Goal: Task Accomplishment & Management: Manage account settings

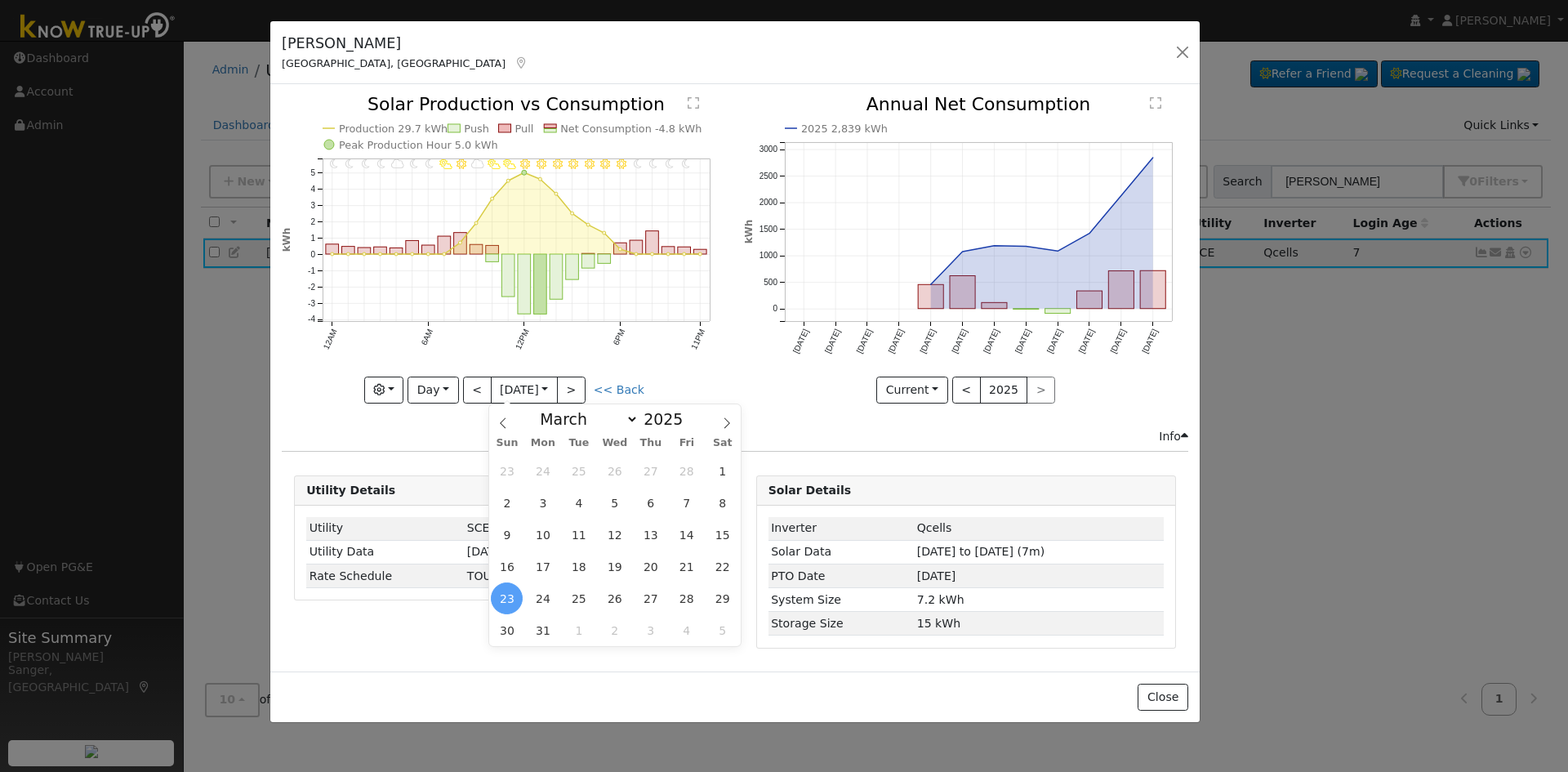
select select "2"
click at [1185, 52] on button "button" at bounding box center [1183, 52] width 23 height 23
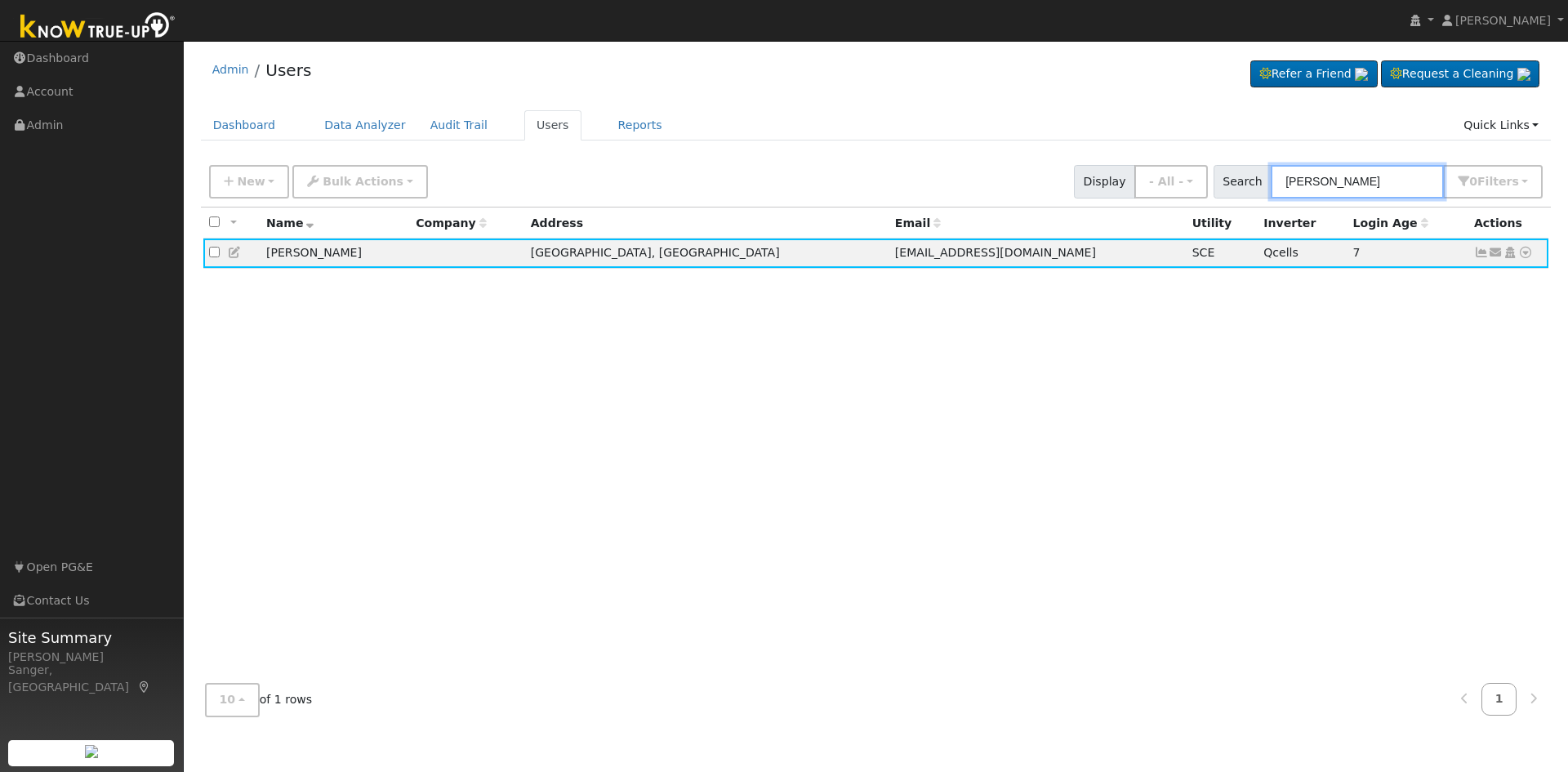
drag, startPoint x: 1391, startPoint y: 173, endPoint x: 1239, endPoint y: 186, distance: 152.6
click at [1239, 186] on div "Search [PERSON_NAME] 0 Filter s My accounts Role Show - All - Show Leads Admin …" at bounding box center [1378, 181] width 330 height 33
paste input "[PERSON_NAME]"
type input "[PERSON_NAME]"
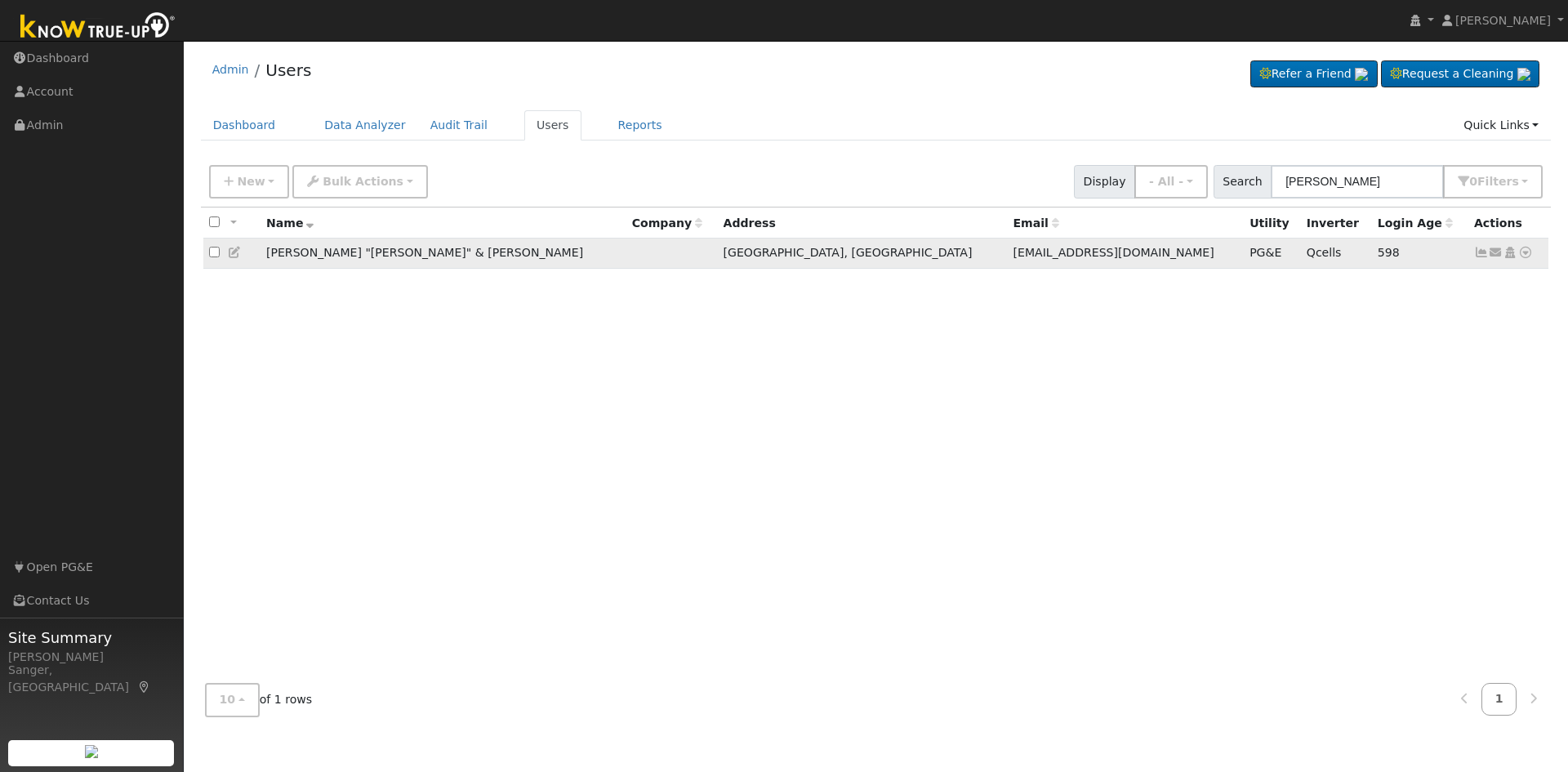
click at [1479, 256] on icon at bounding box center [1481, 252] width 15 height 11
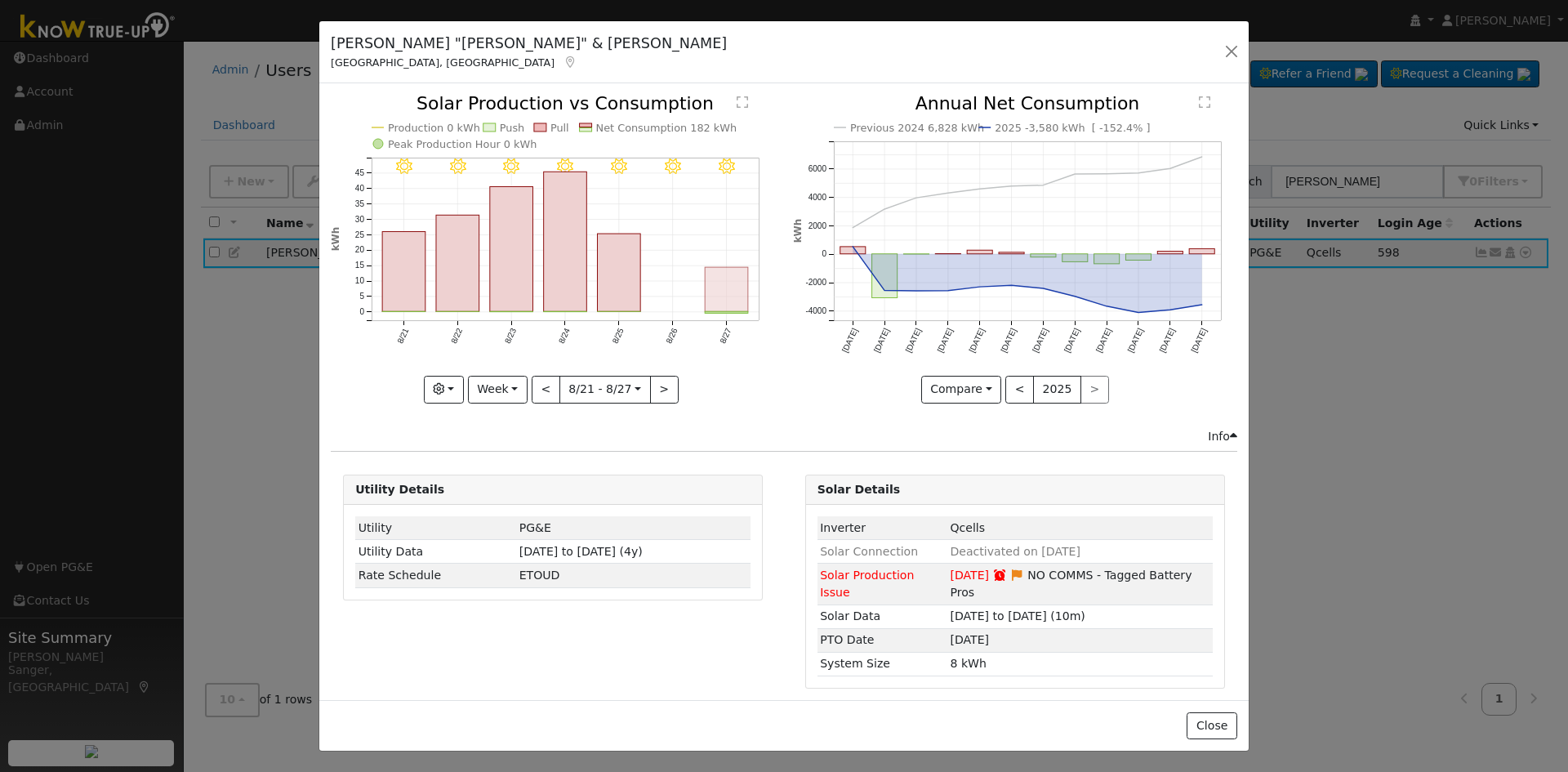
click at [726, 295] on rect "onclick=""" at bounding box center [727, 290] width 44 height 44
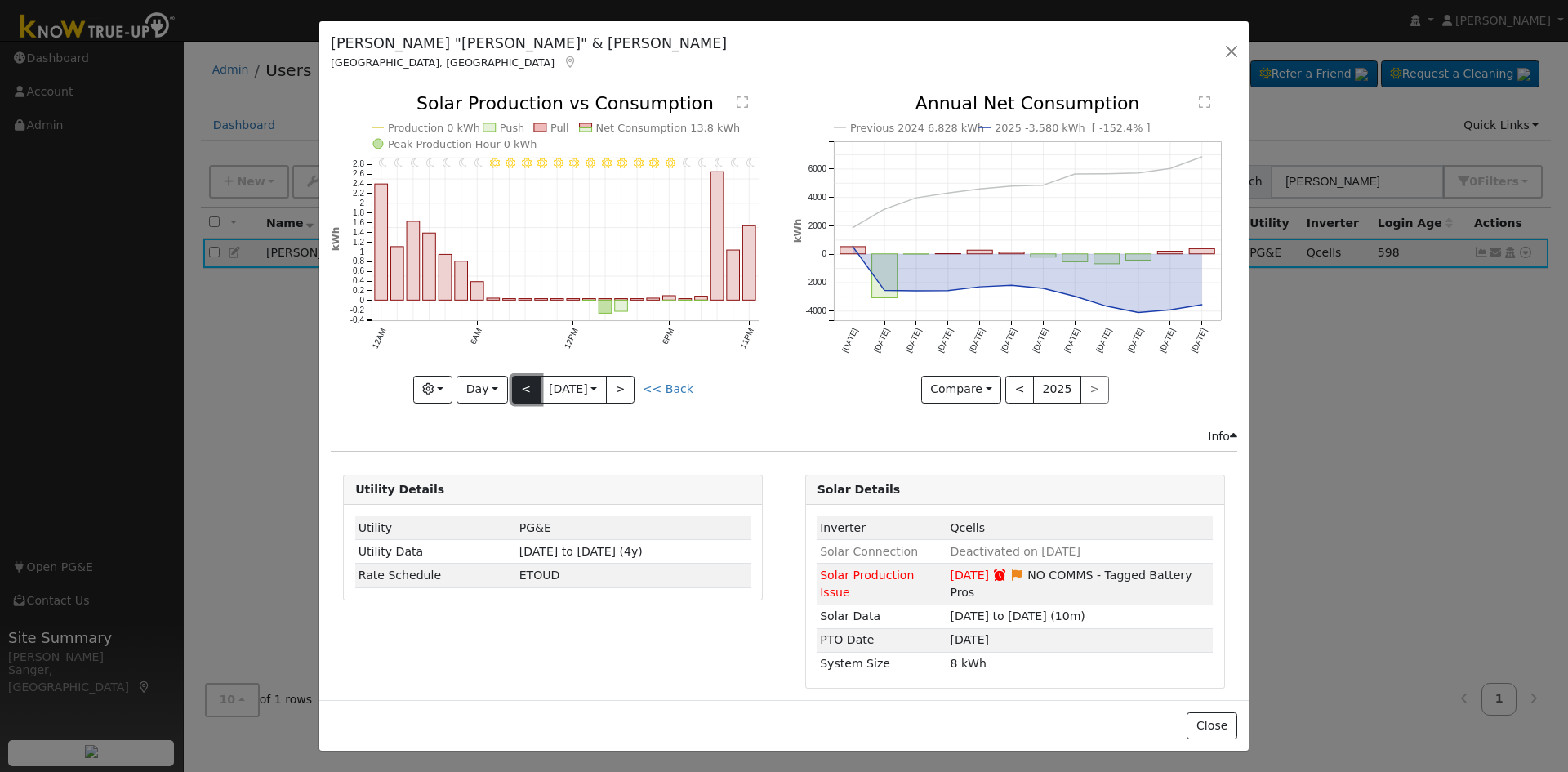
click at [522, 386] on button "<" at bounding box center [526, 390] width 29 height 28
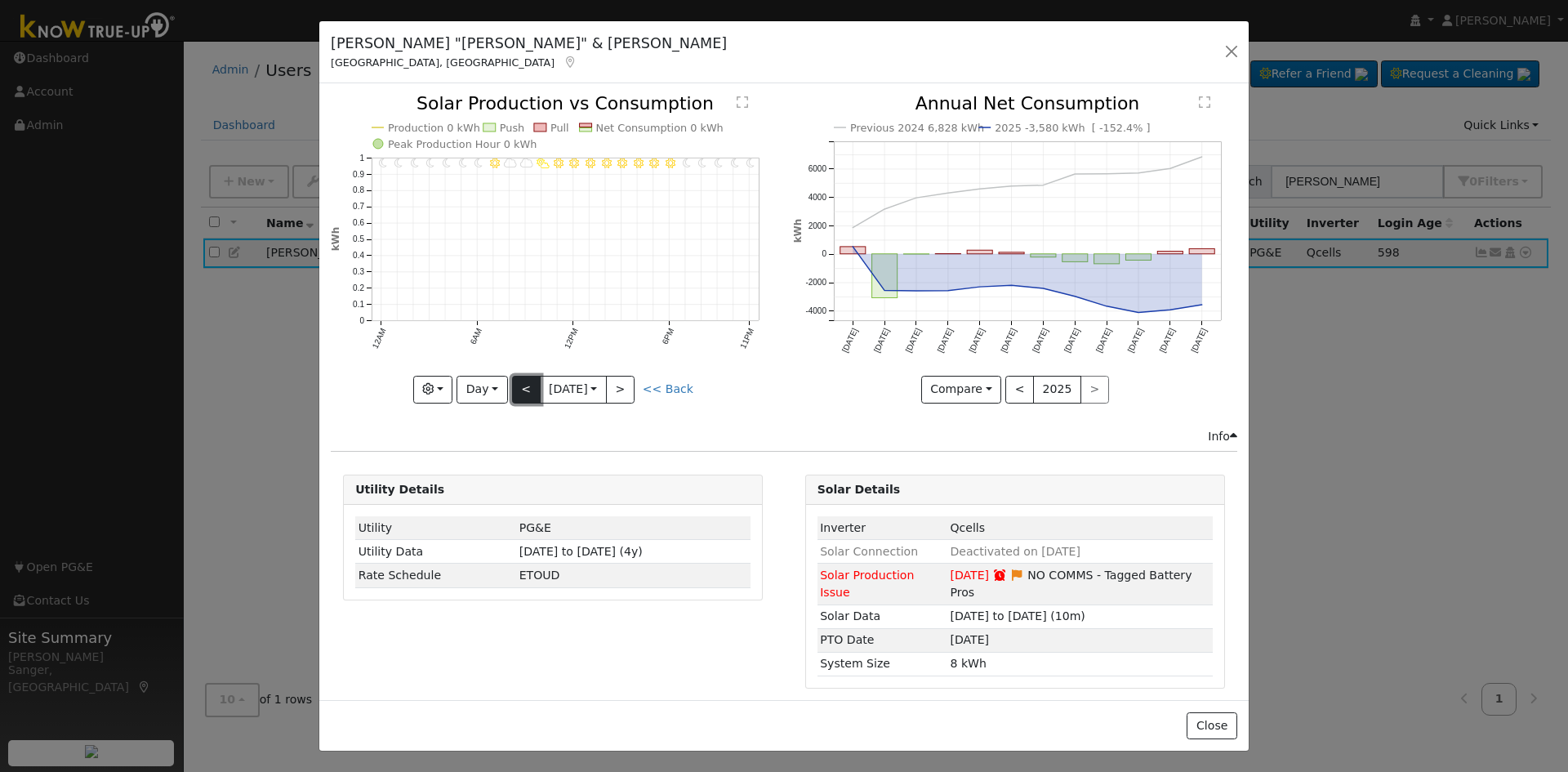
click at [524, 386] on button "<" at bounding box center [526, 390] width 29 height 28
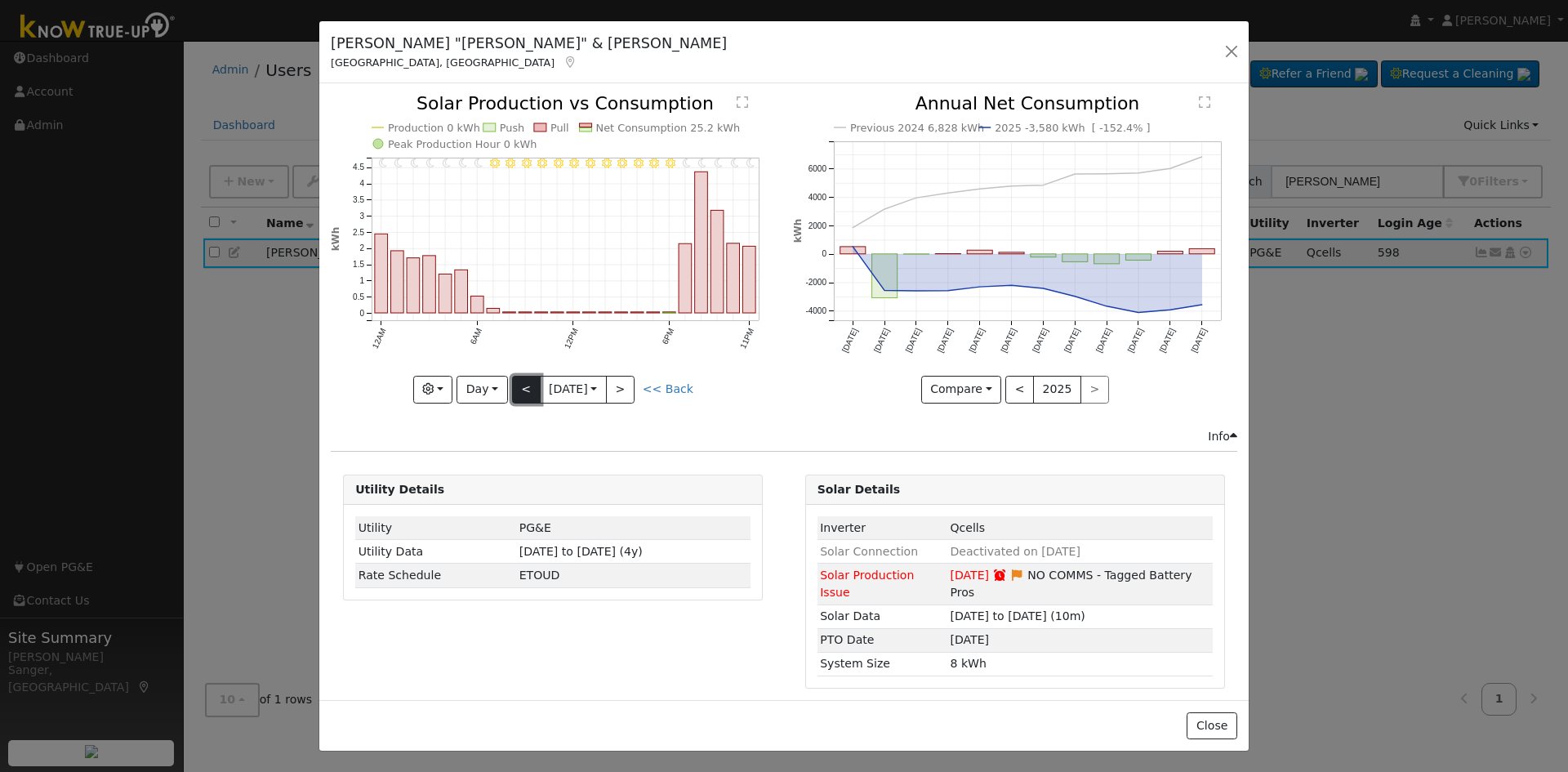
click at [524, 386] on button "<" at bounding box center [526, 390] width 29 height 28
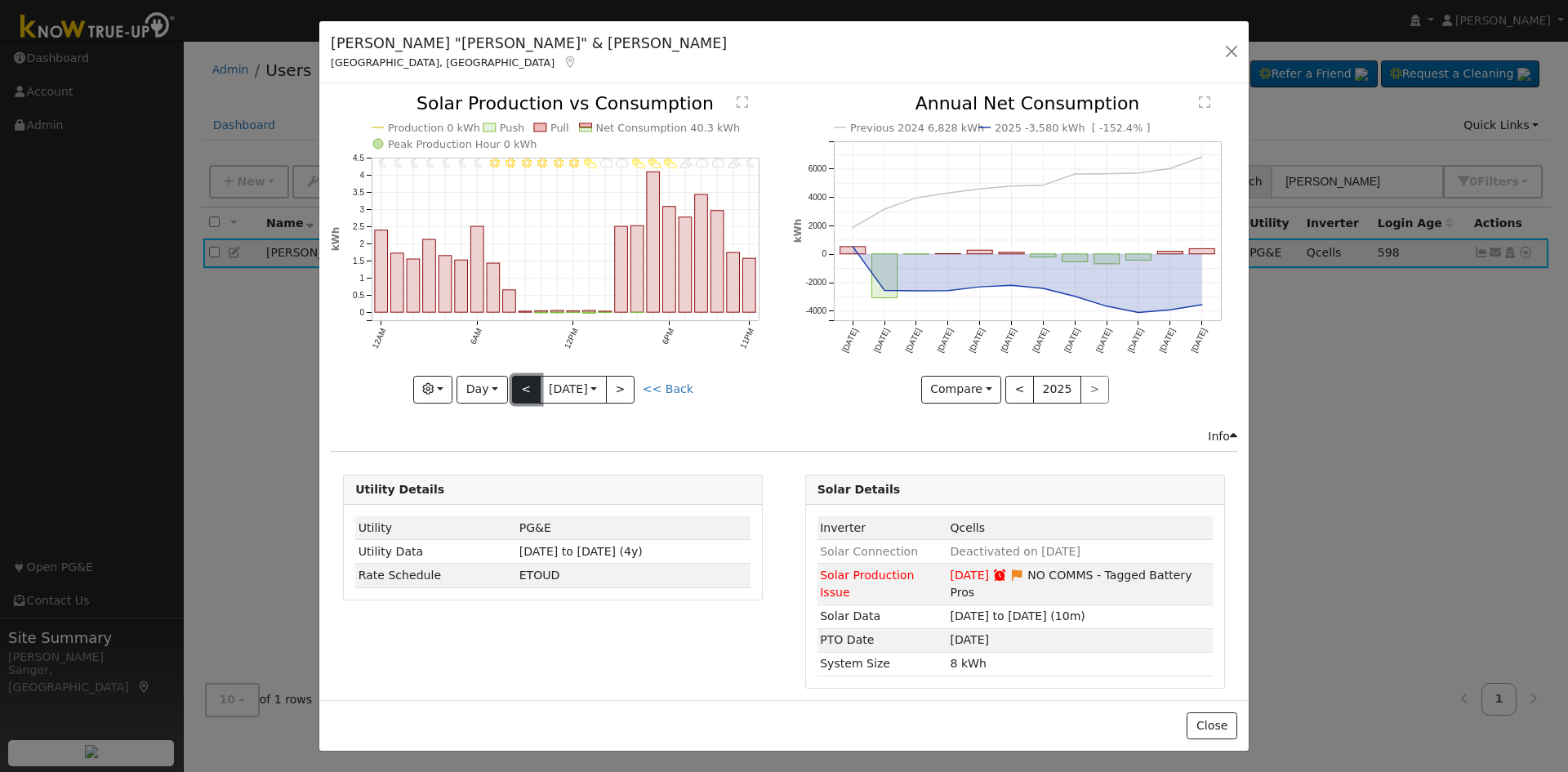
click at [524, 386] on button "<" at bounding box center [526, 390] width 29 height 28
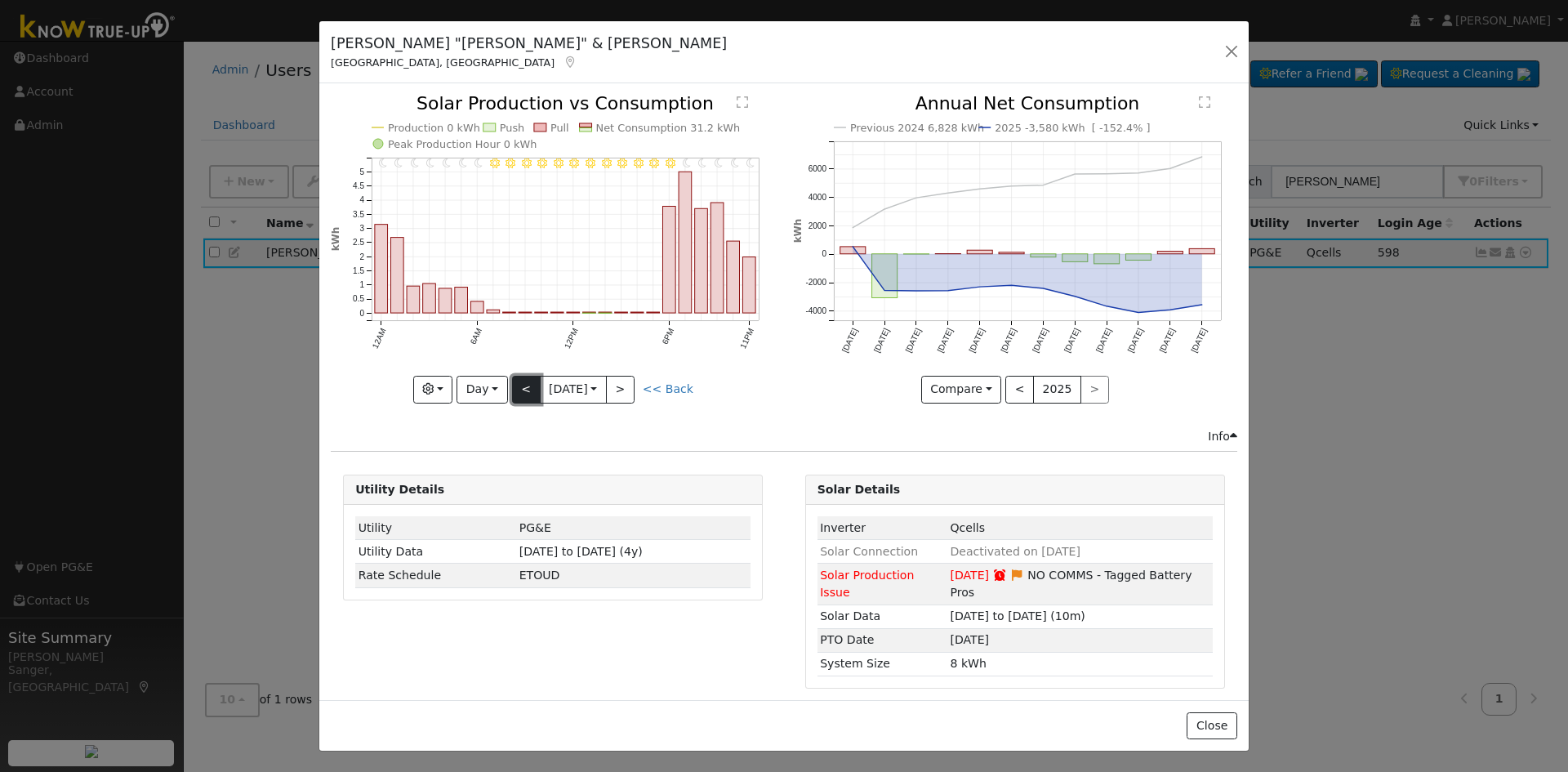
click at [524, 386] on button "<" at bounding box center [526, 390] width 29 height 28
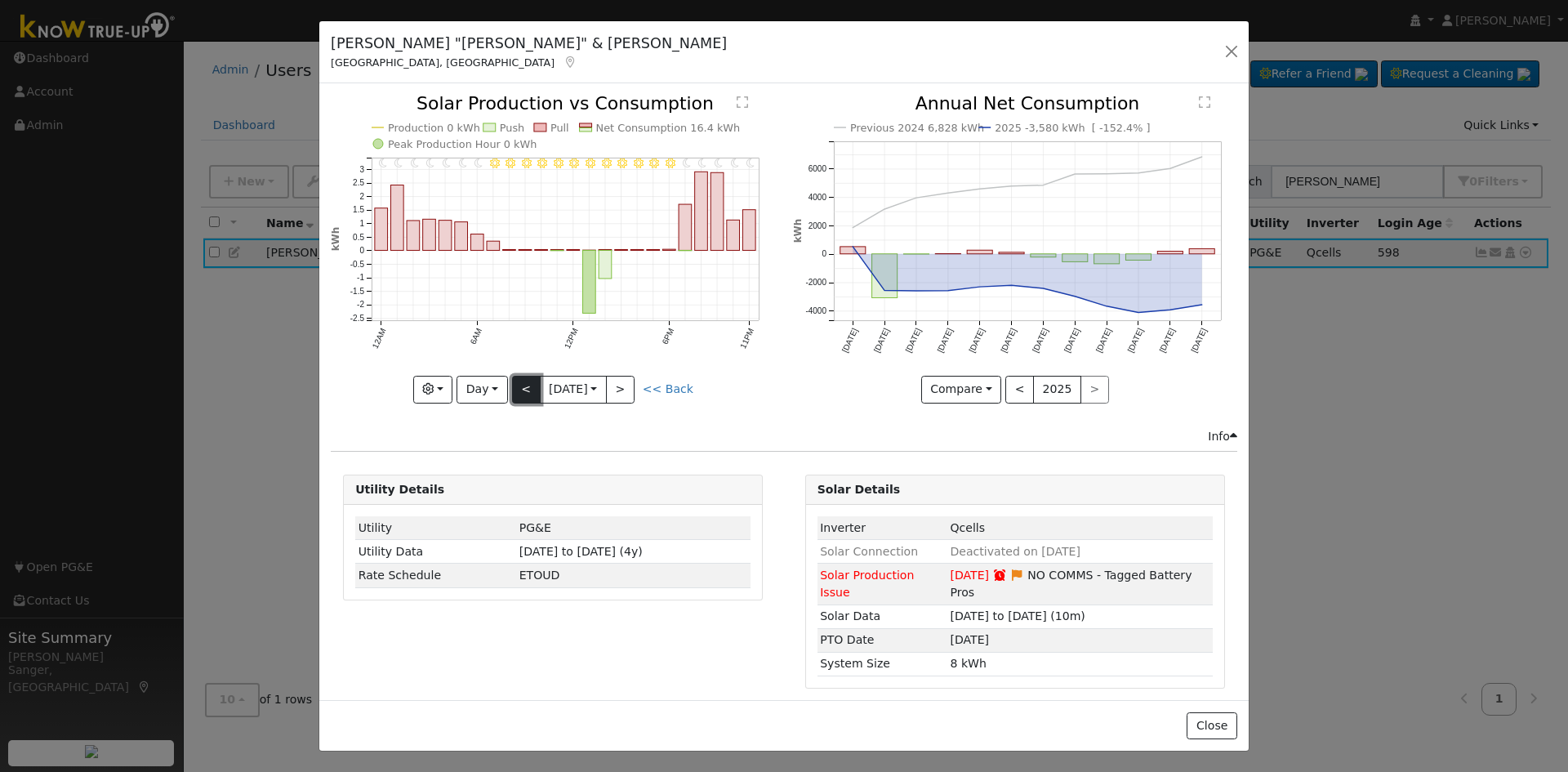
click at [524, 386] on button "<" at bounding box center [526, 390] width 29 height 28
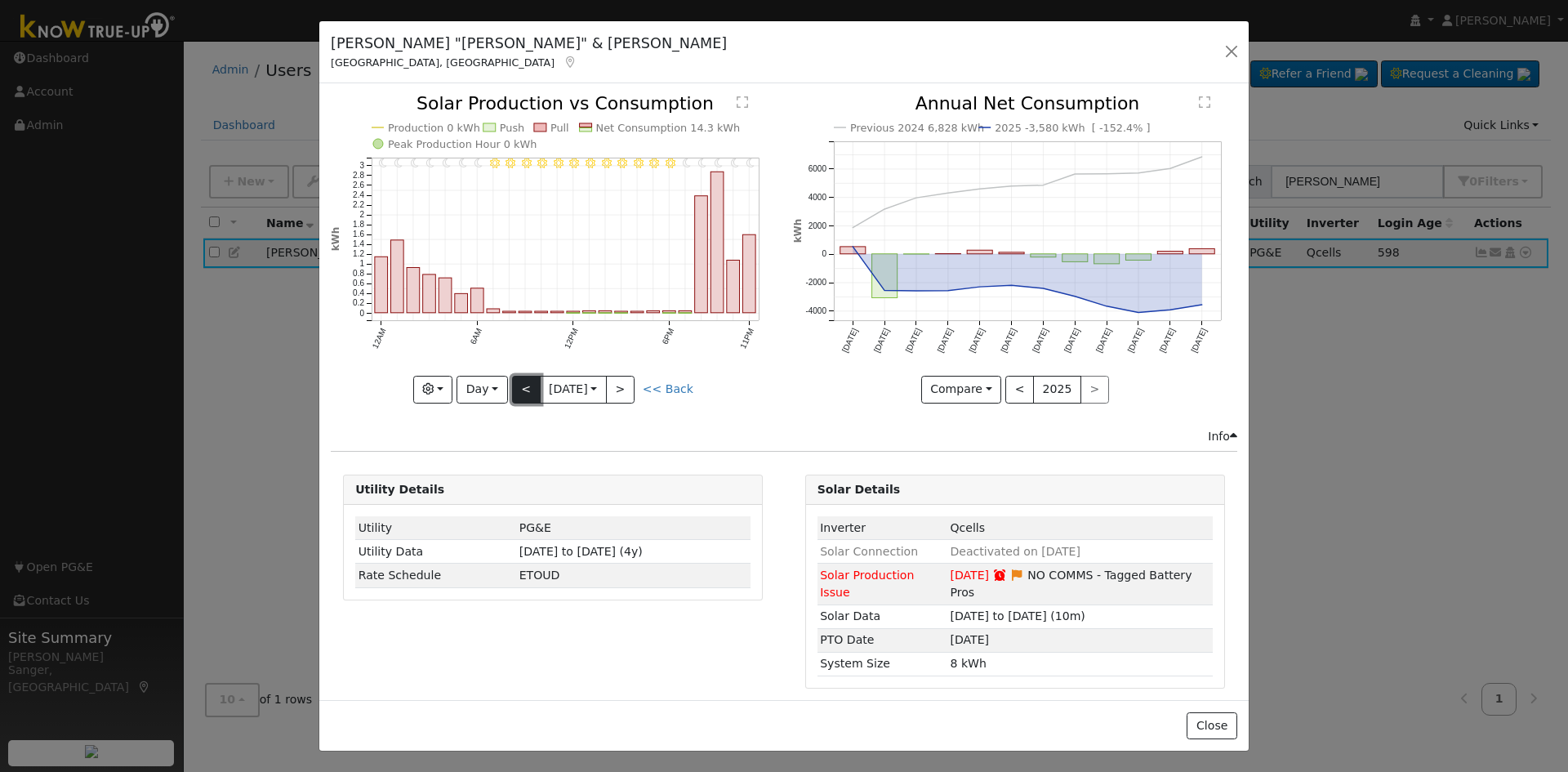
click at [524, 386] on button "<" at bounding box center [526, 390] width 29 height 28
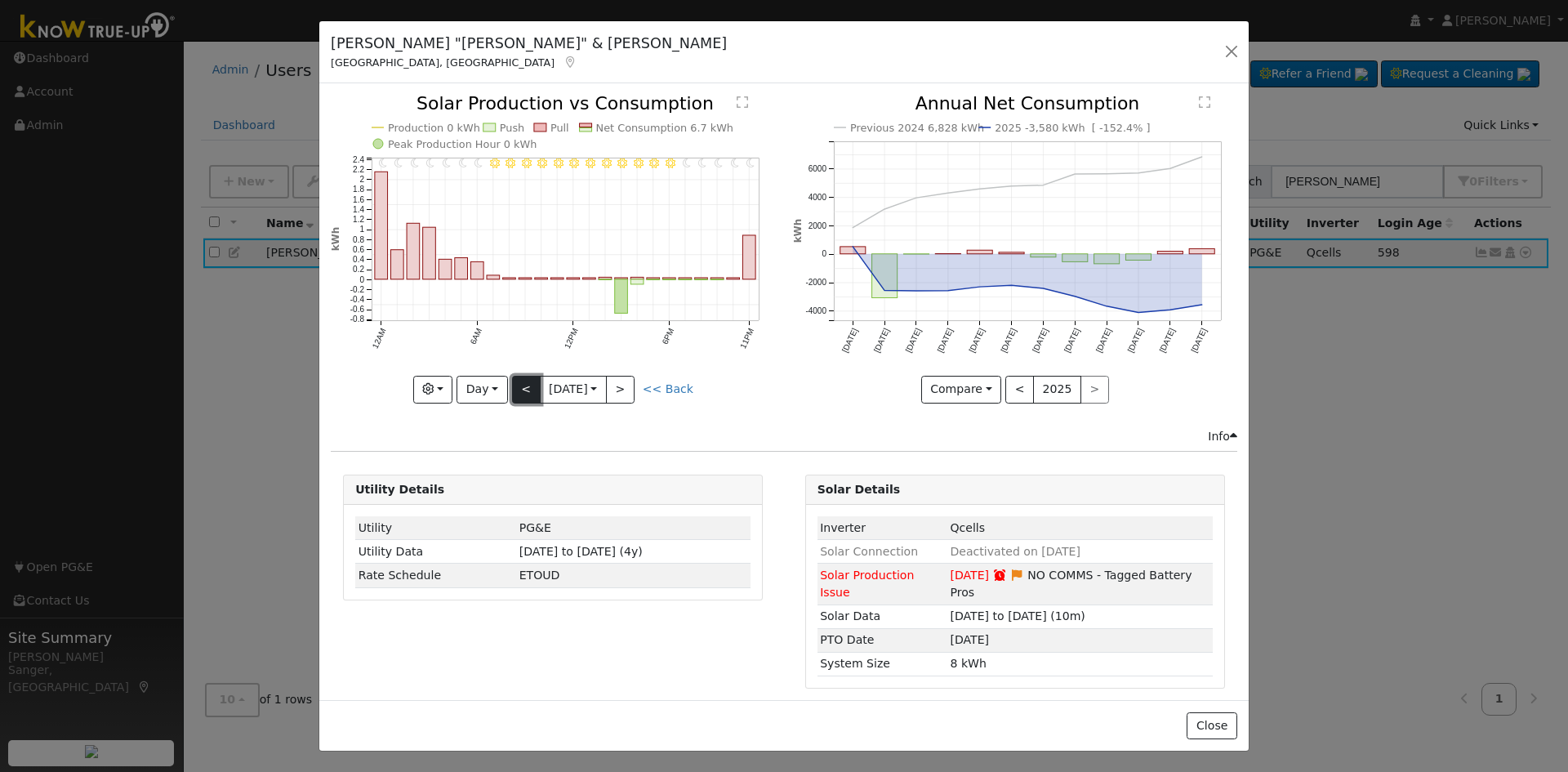
click at [524, 386] on button "<" at bounding box center [526, 390] width 29 height 28
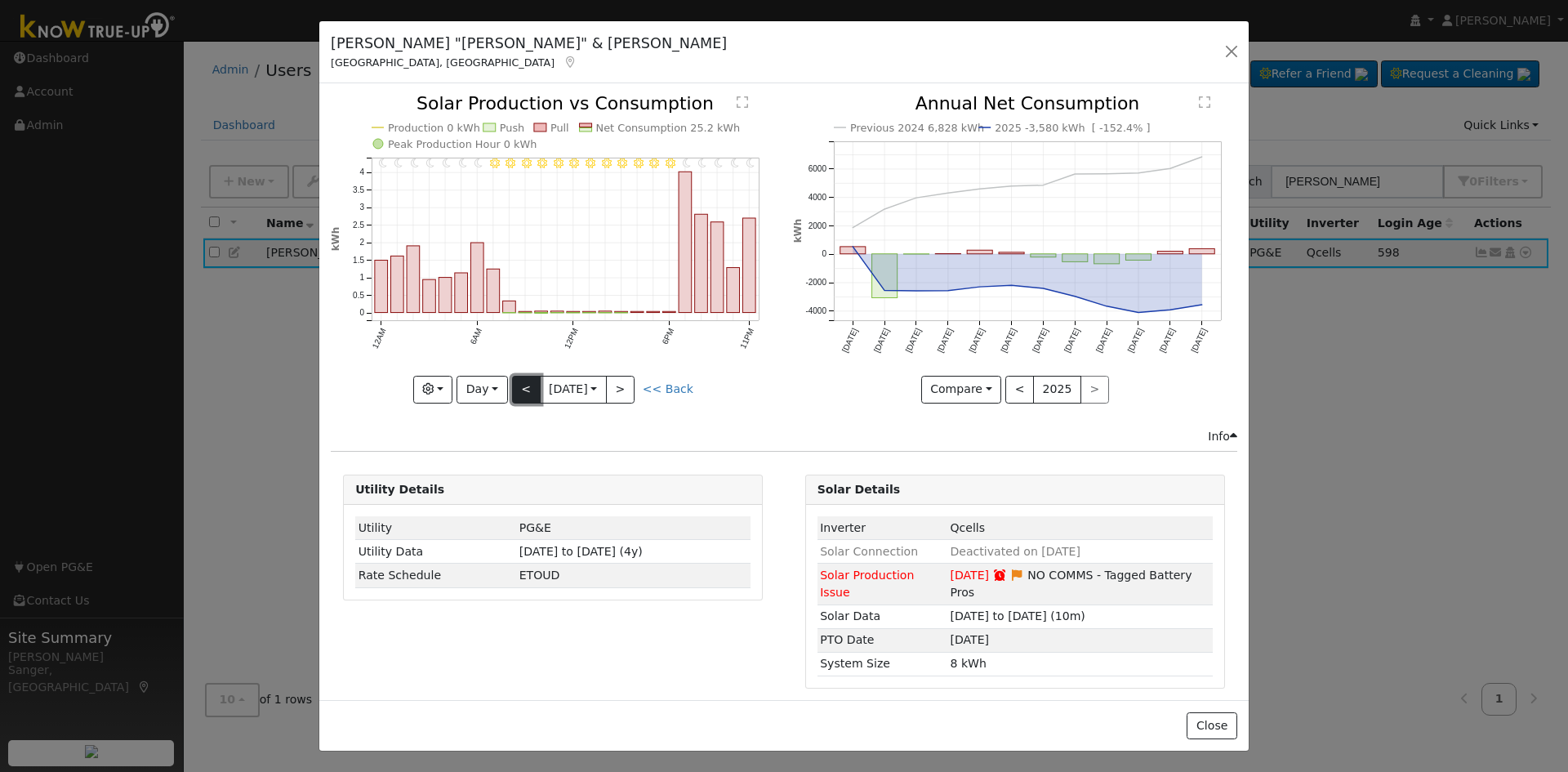
click at [524, 386] on button "<" at bounding box center [526, 390] width 29 height 28
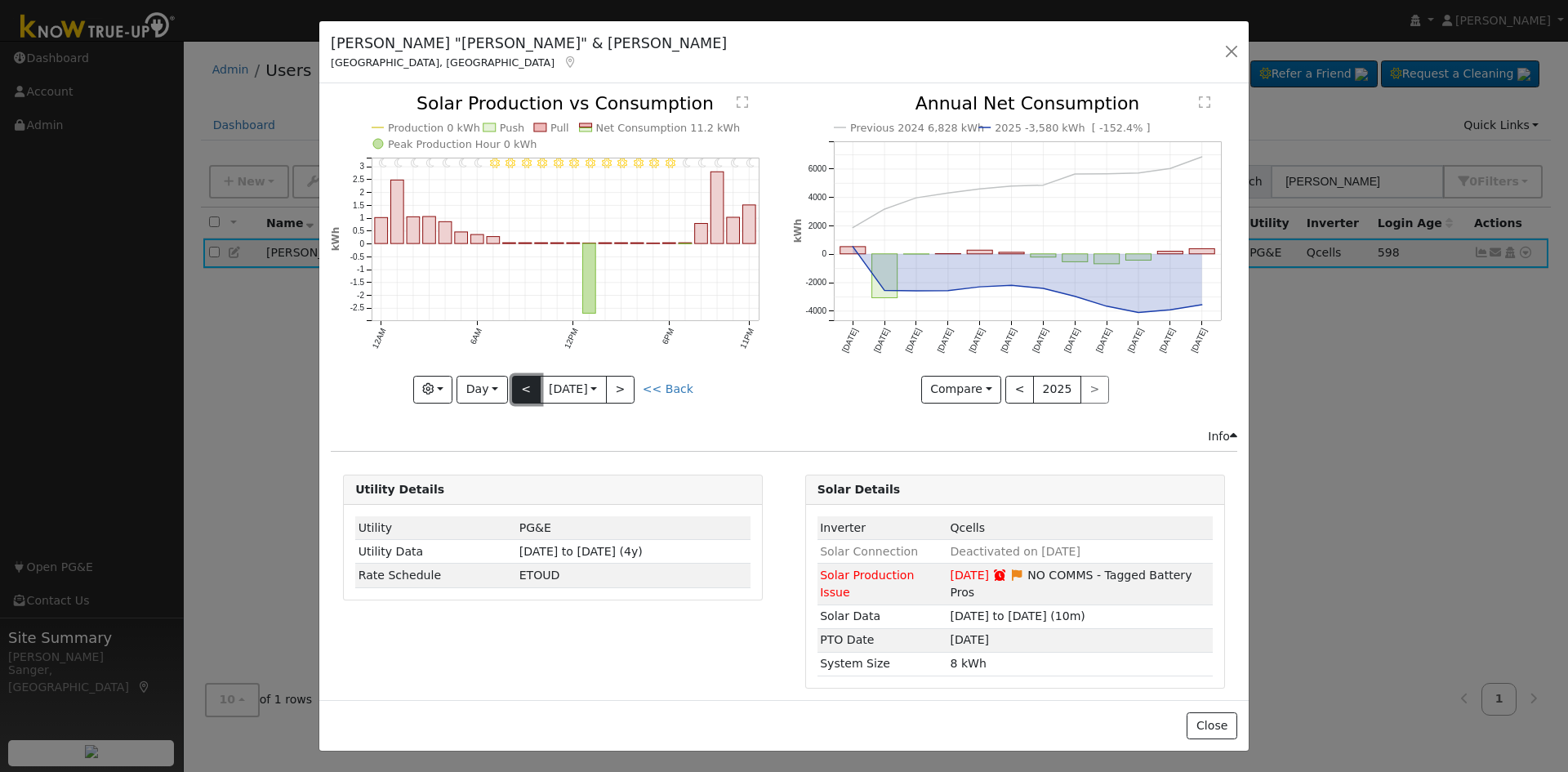
click at [524, 386] on button "<" at bounding box center [526, 390] width 29 height 28
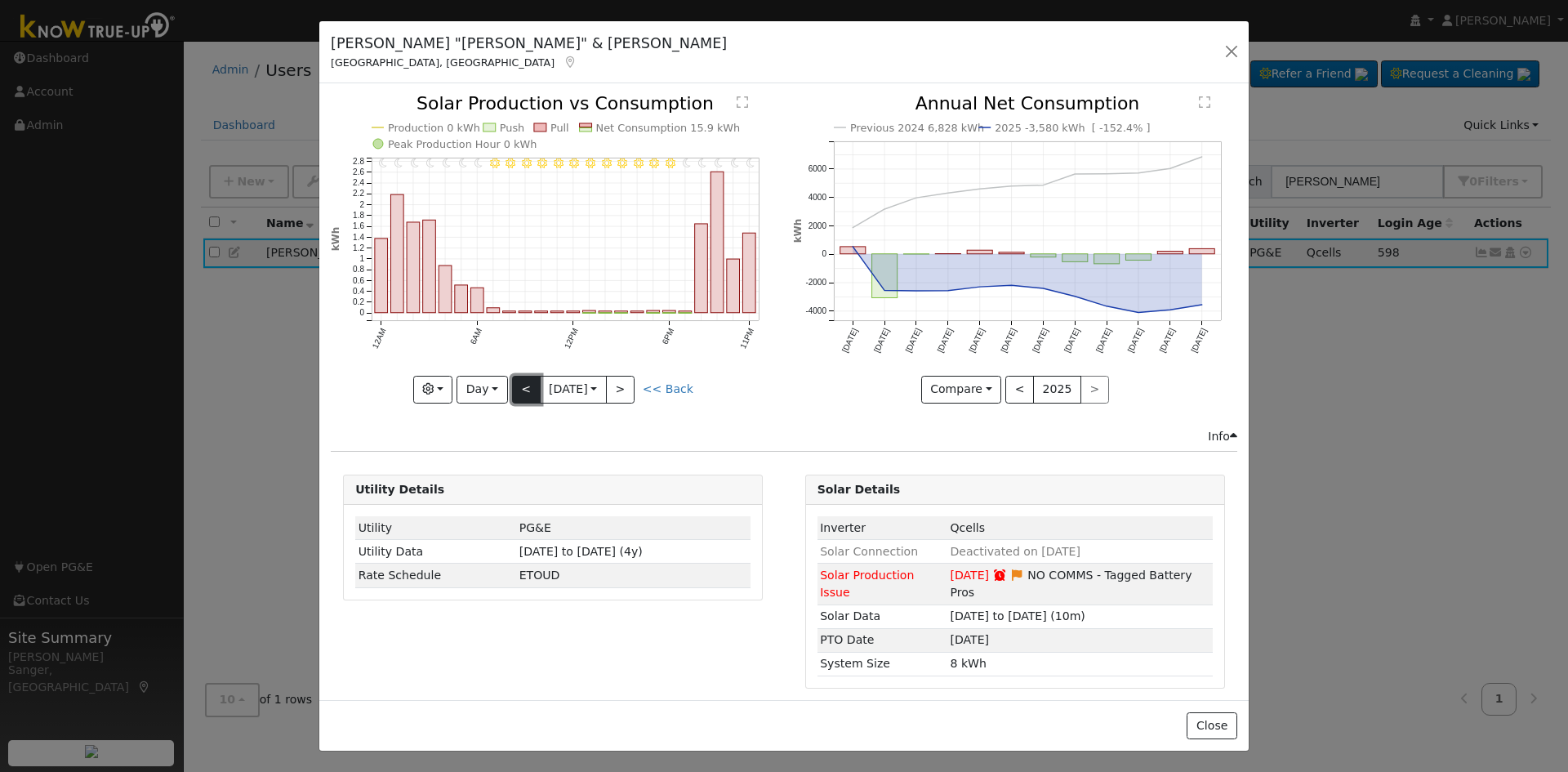
click at [524, 386] on button "<" at bounding box center [526, 390] width 29 height 28
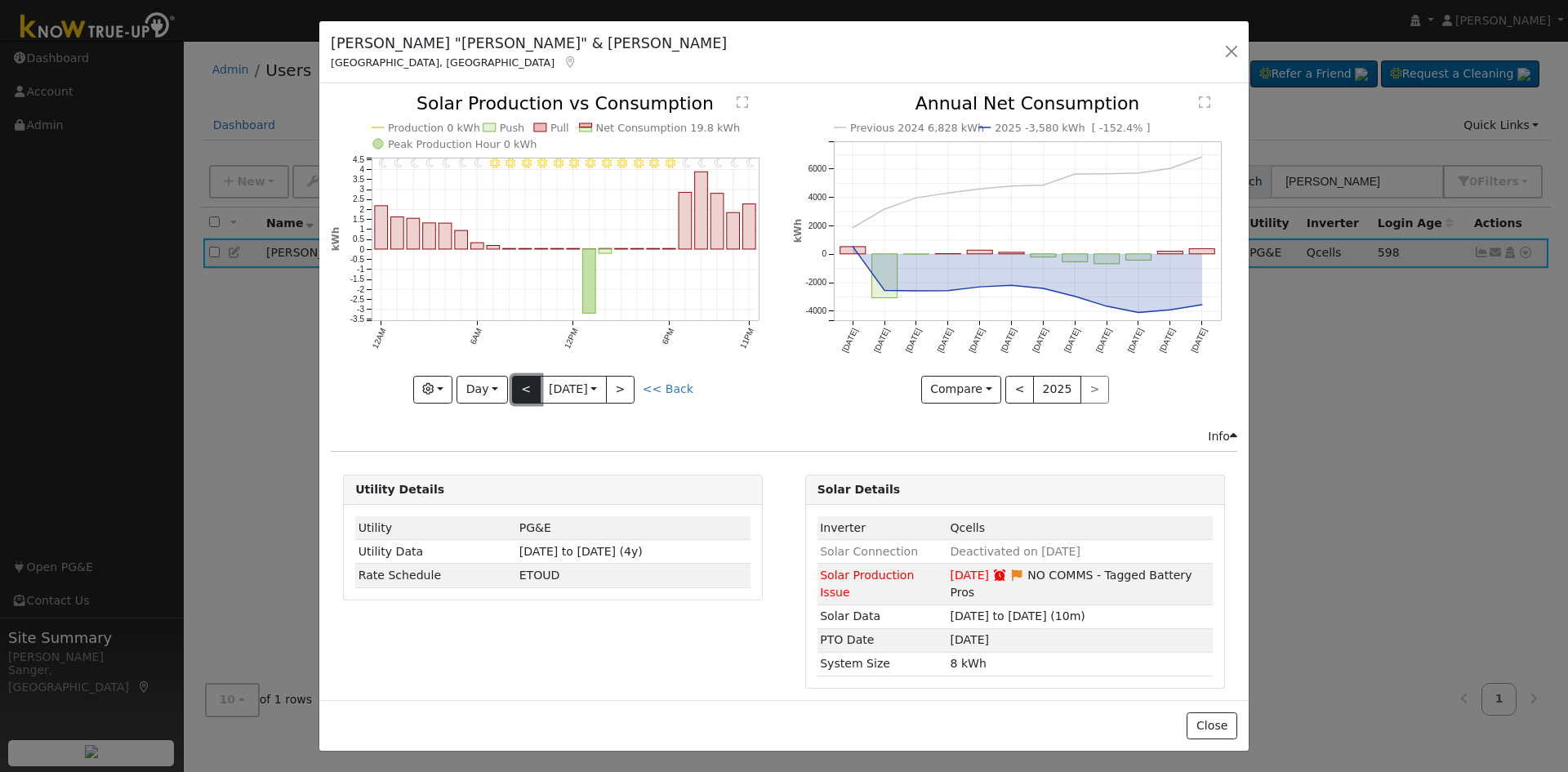
click at [524, 386] on button "<" at bounding box center [526, 390] width 29 height 28
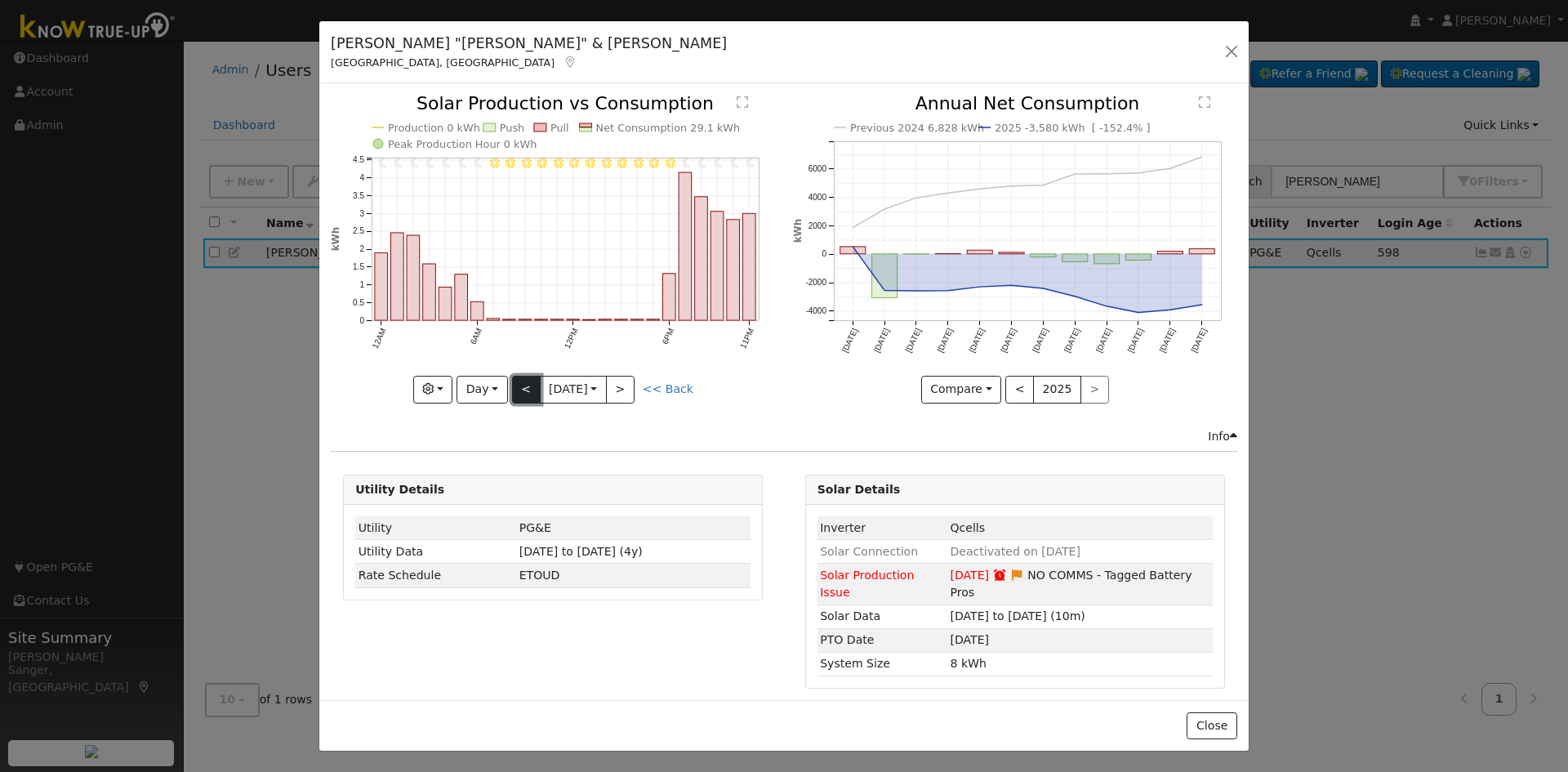
click at [524, 386] on button "<" at bounding box center [526, 390] width 29 height 28
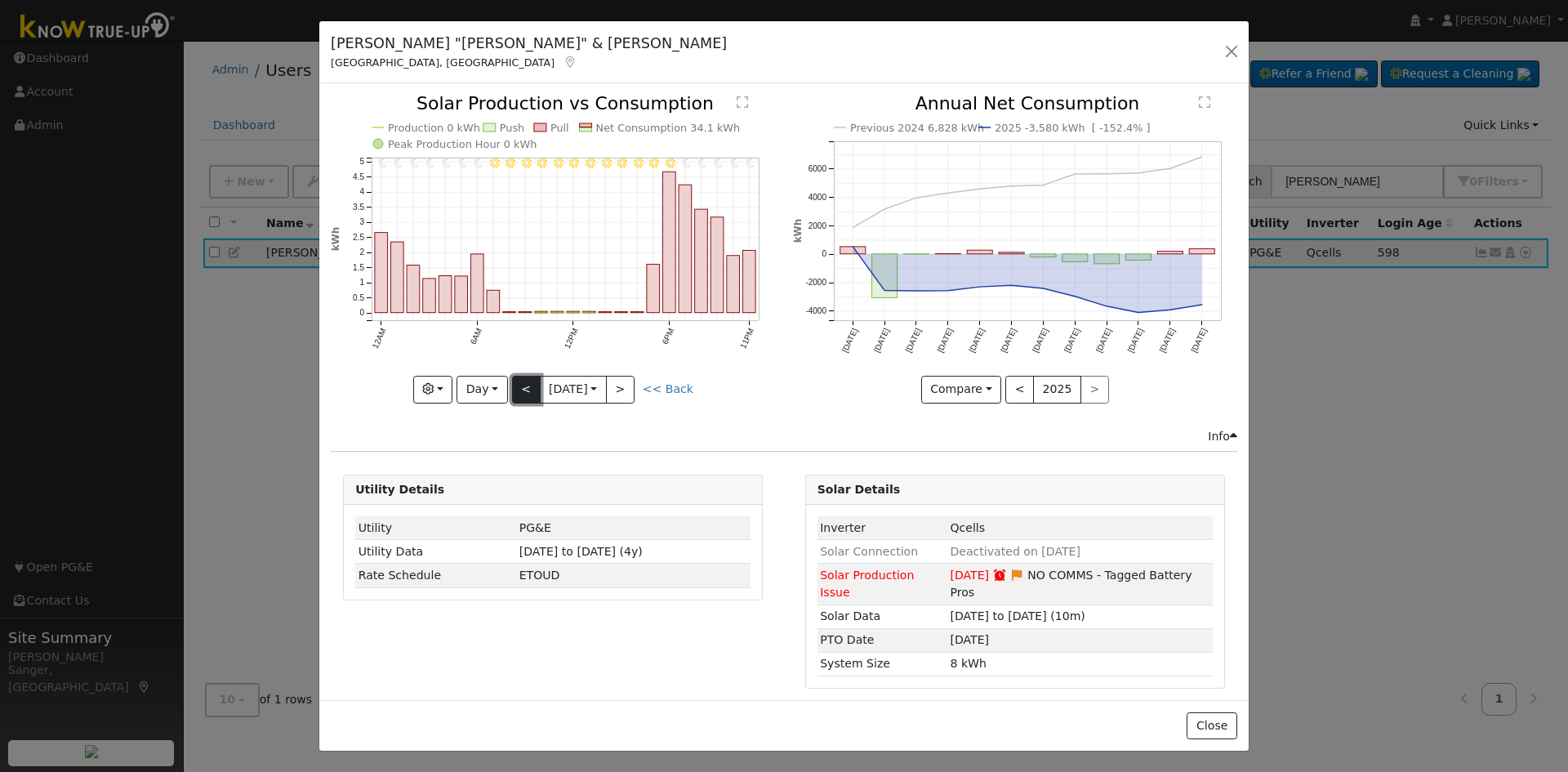
click at [525, 386] on button "<" at bounding box center [526, 390] width 29 height 28
type input "[DATE]"
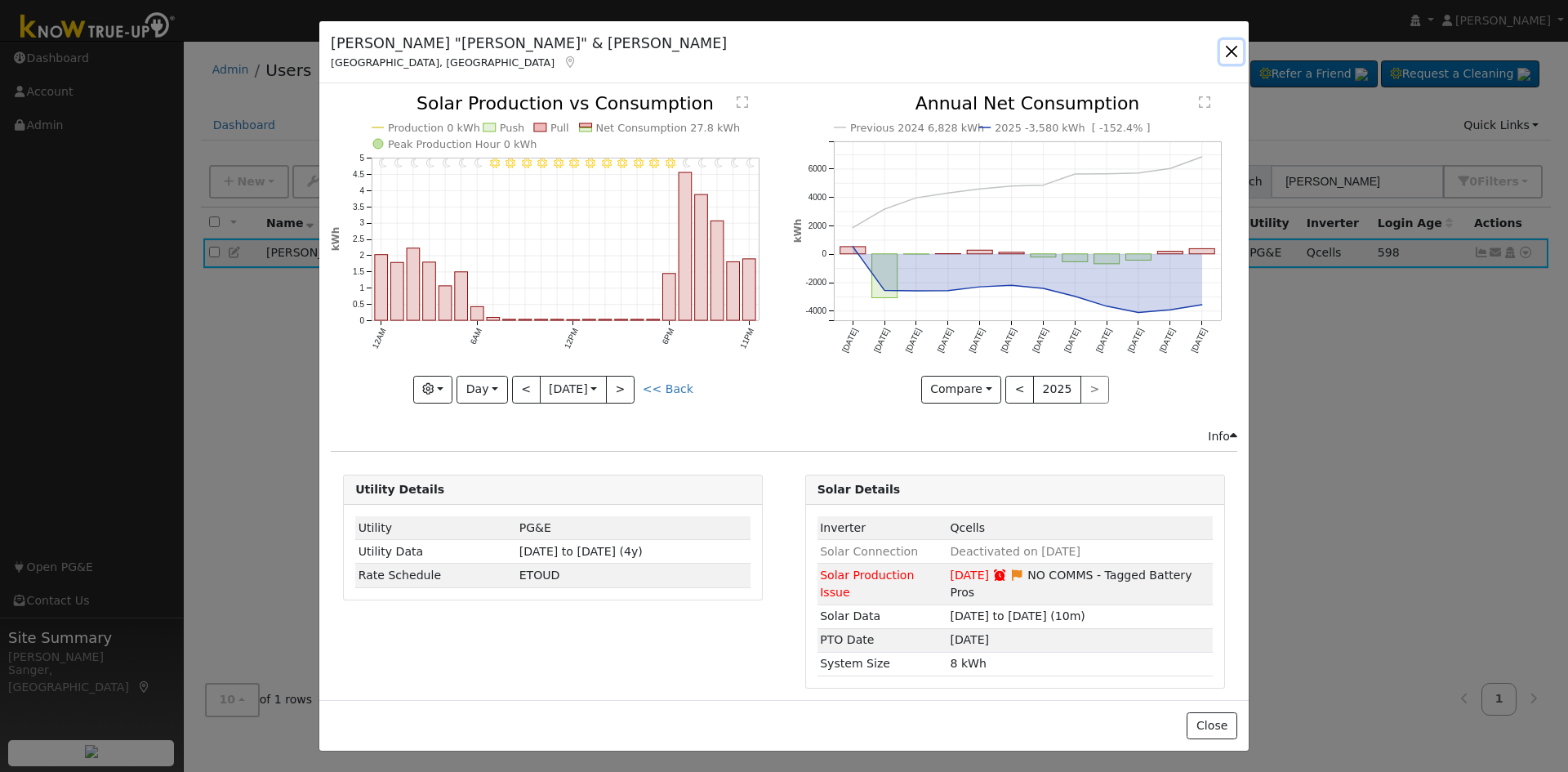
click at [1224, 47] on button "button" at bounding box center [1231, 51] width 23 height 23
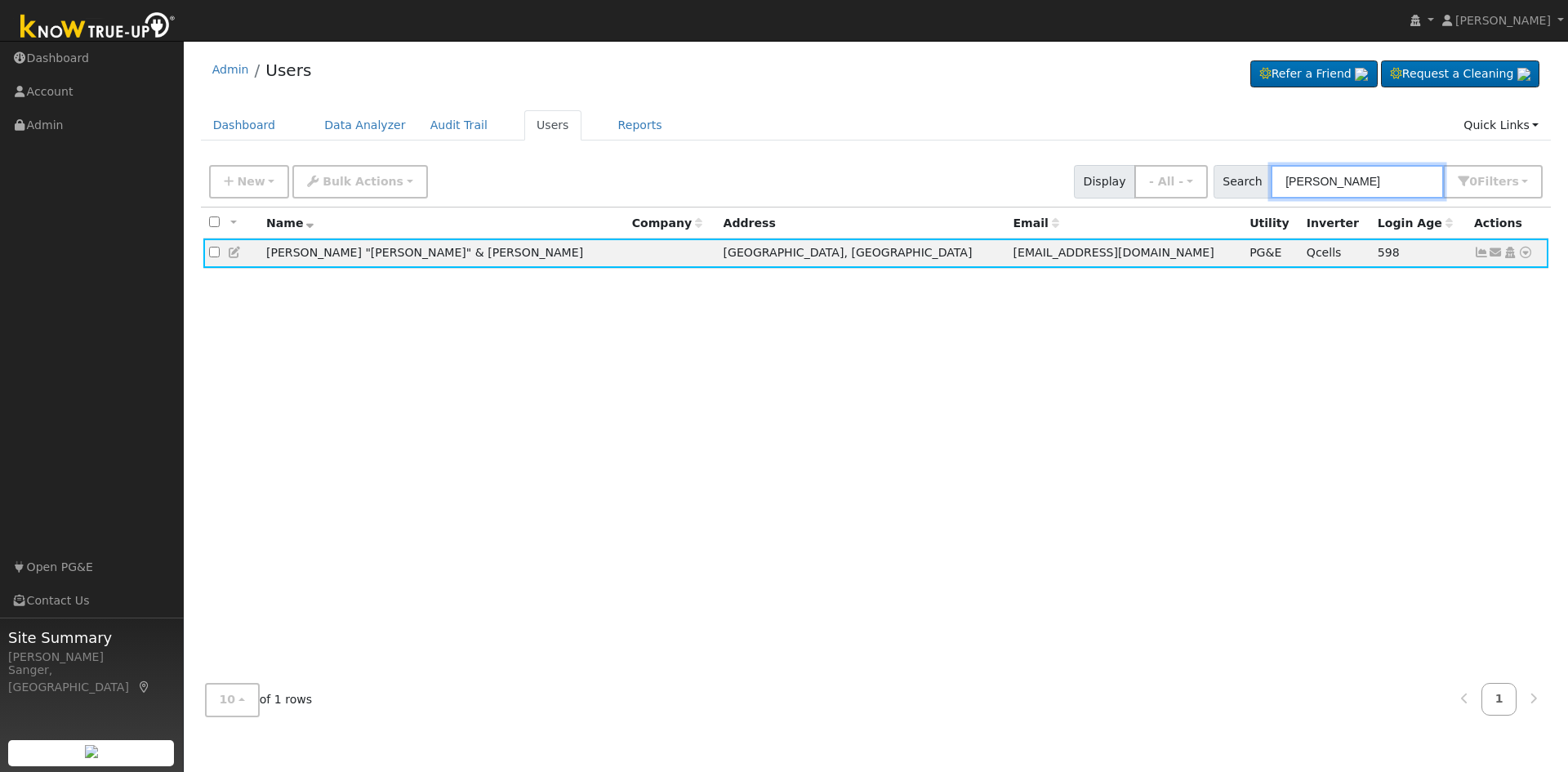
drag, startPoint x: 1373, startPoint y: 182, endPoint x: 1242, endPoint y: 194, distance: 131.5
click at [1242, 194] on div "Search [PERSON_NAME] 0 Filter s My accounts Role Show - All - Show Leads Admin …" at bounding box center [1378, 181] width 330 height 33
paste input "[PERSON_NAME]"
type input "[PERSON_NAME]"
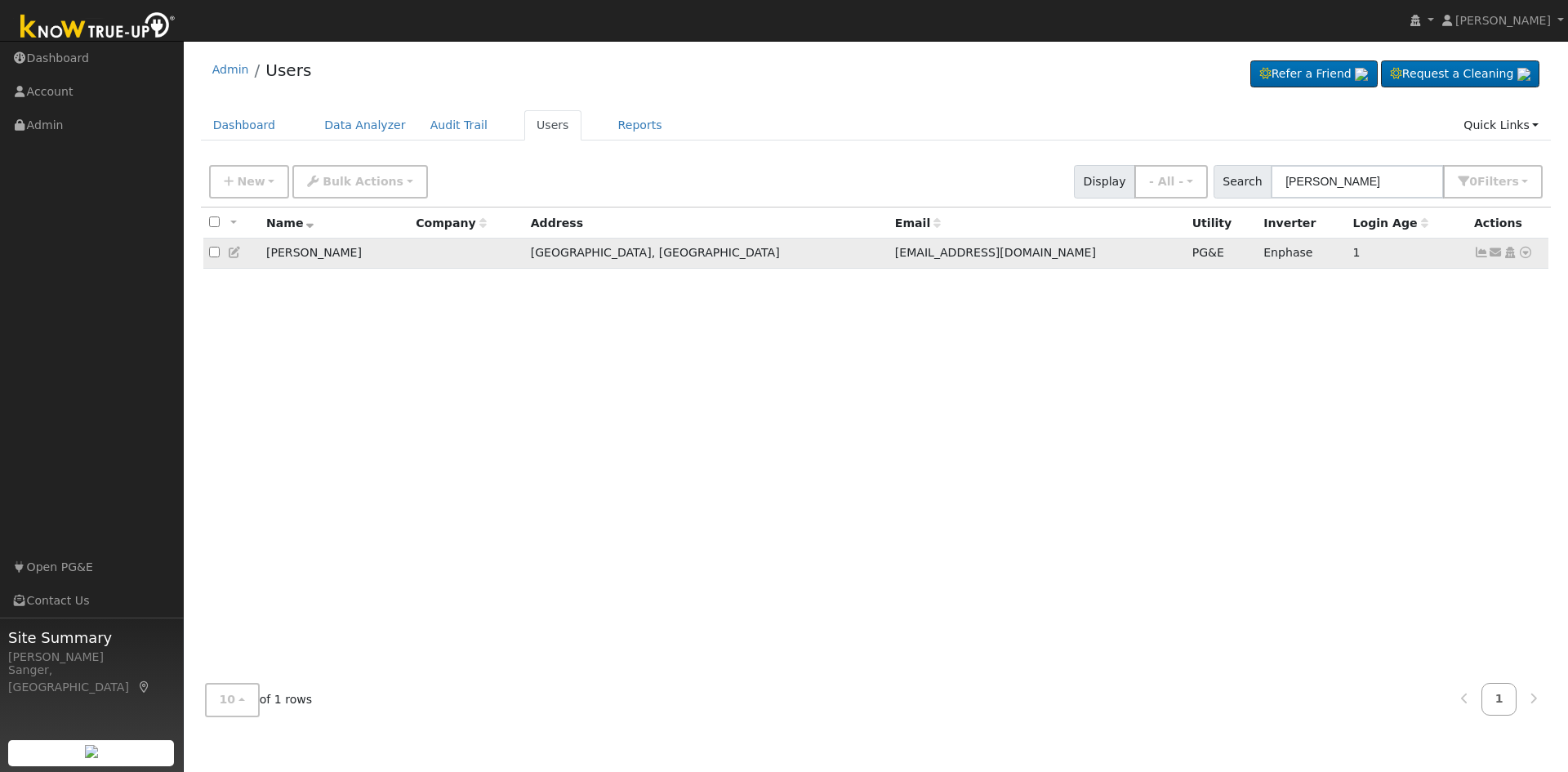
click at [1485, 258] on icon at bounding box center [1481, 252] width 15 height 11
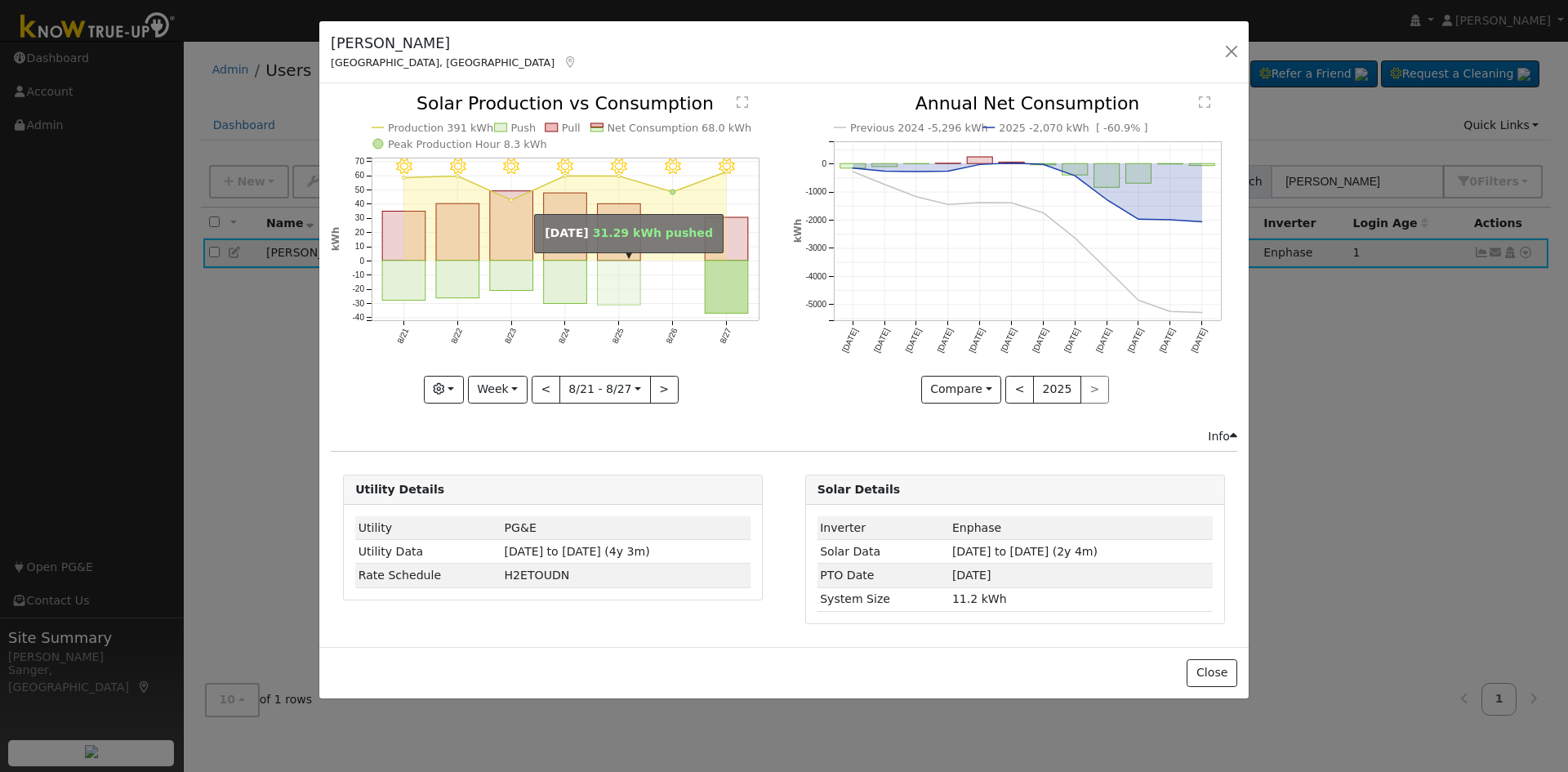
click at [610, 266] on rect "onclick=""" at bounding box center [619, 283] width 44 height 44
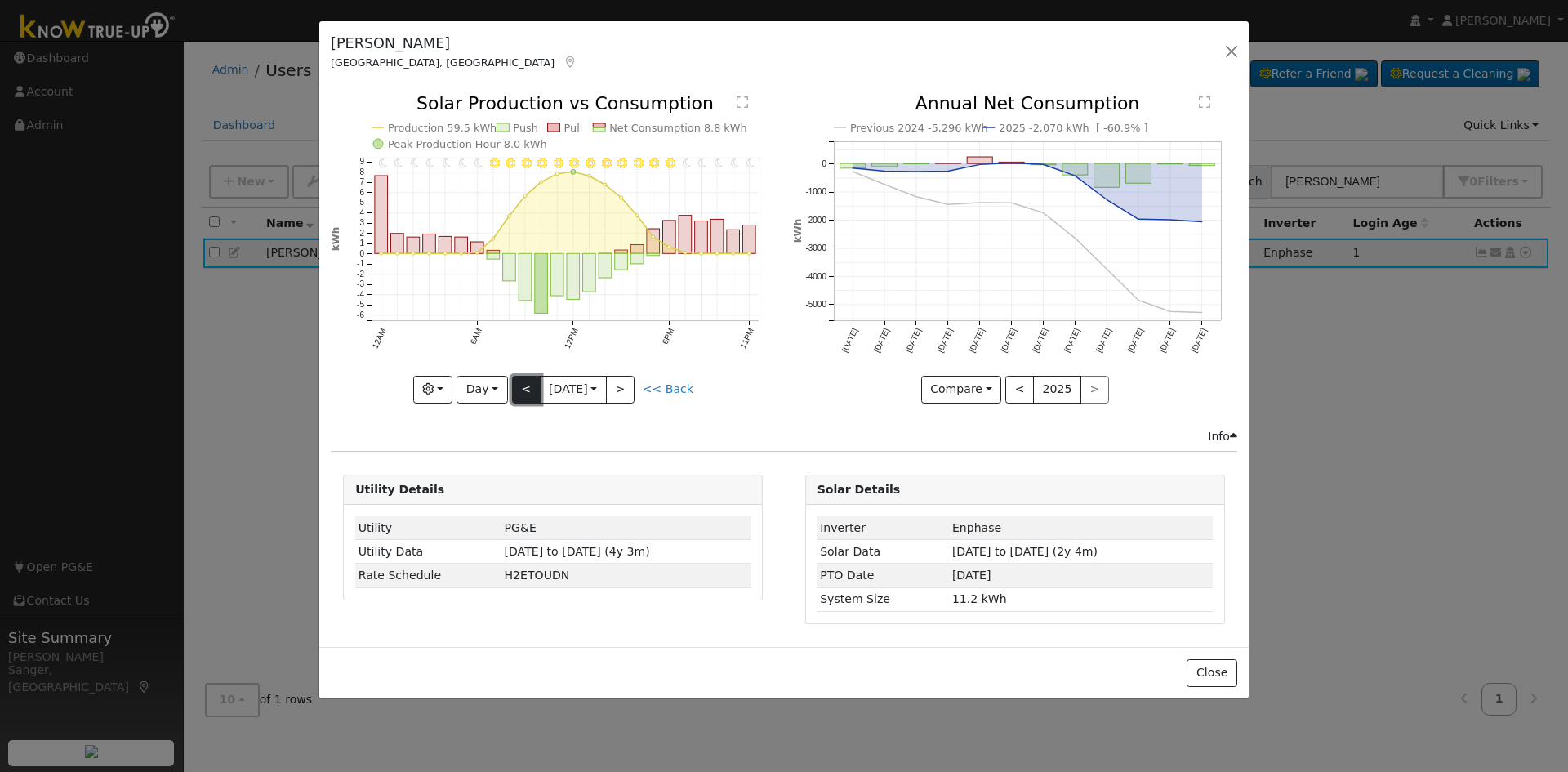
click at [522, 391] on button "<" at bounding box center [526, 390] width 29 height 28
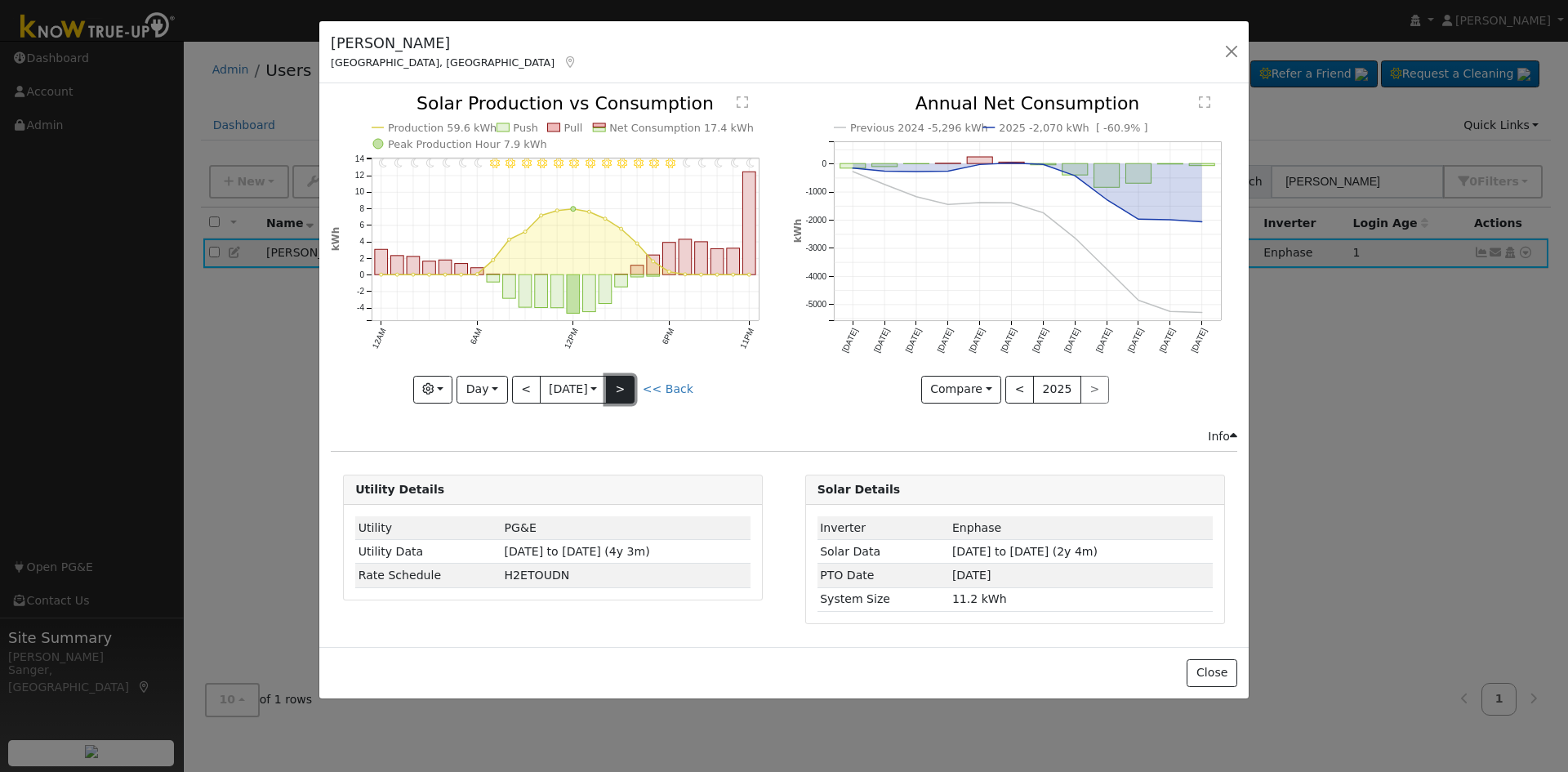
click at [624, 389] on button ">" at bounding box center [620, 390] width 29 height 28
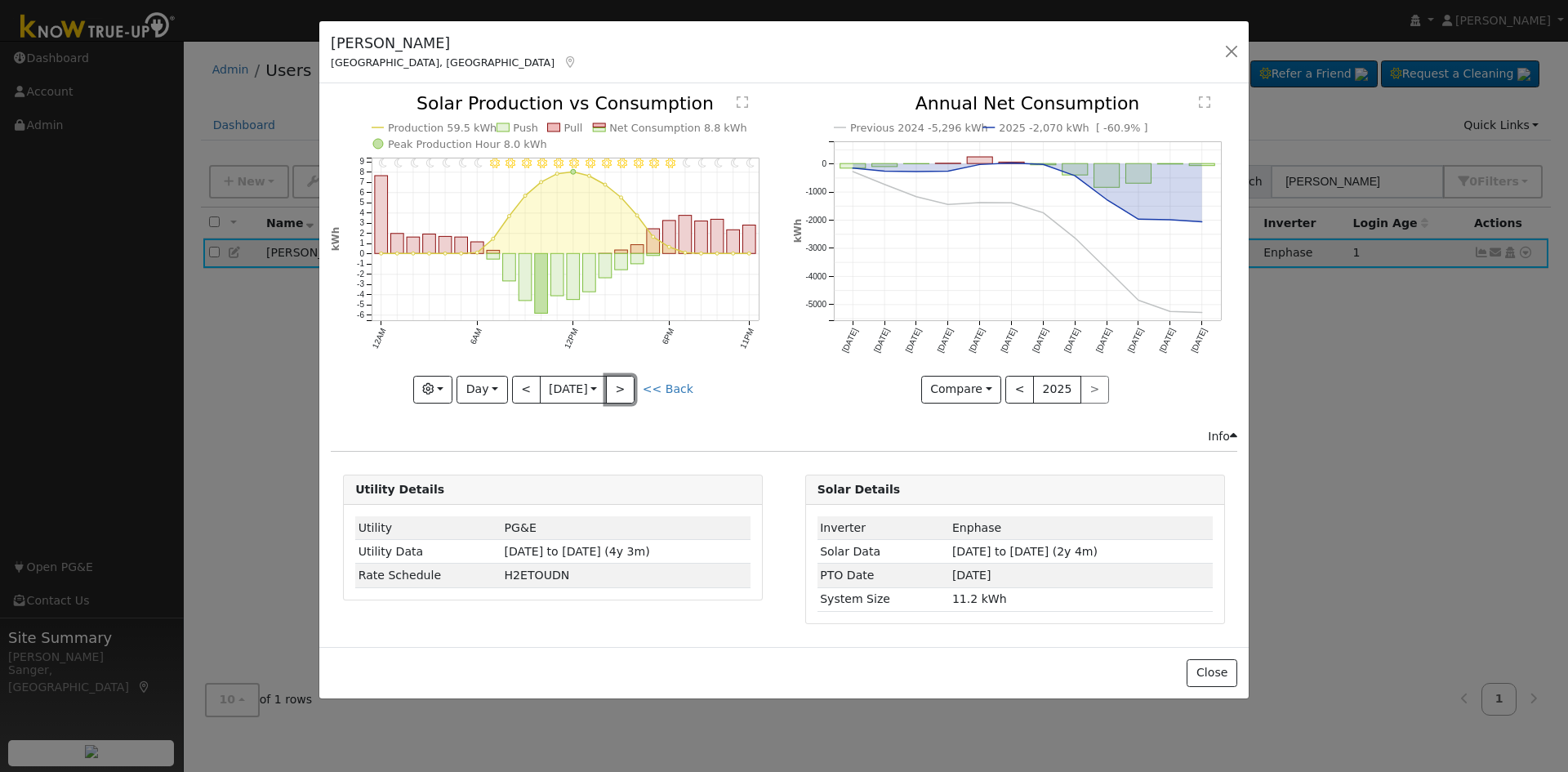
click at [624, 386] on button ">" at bounding box center [620, 390] width 29 height 28
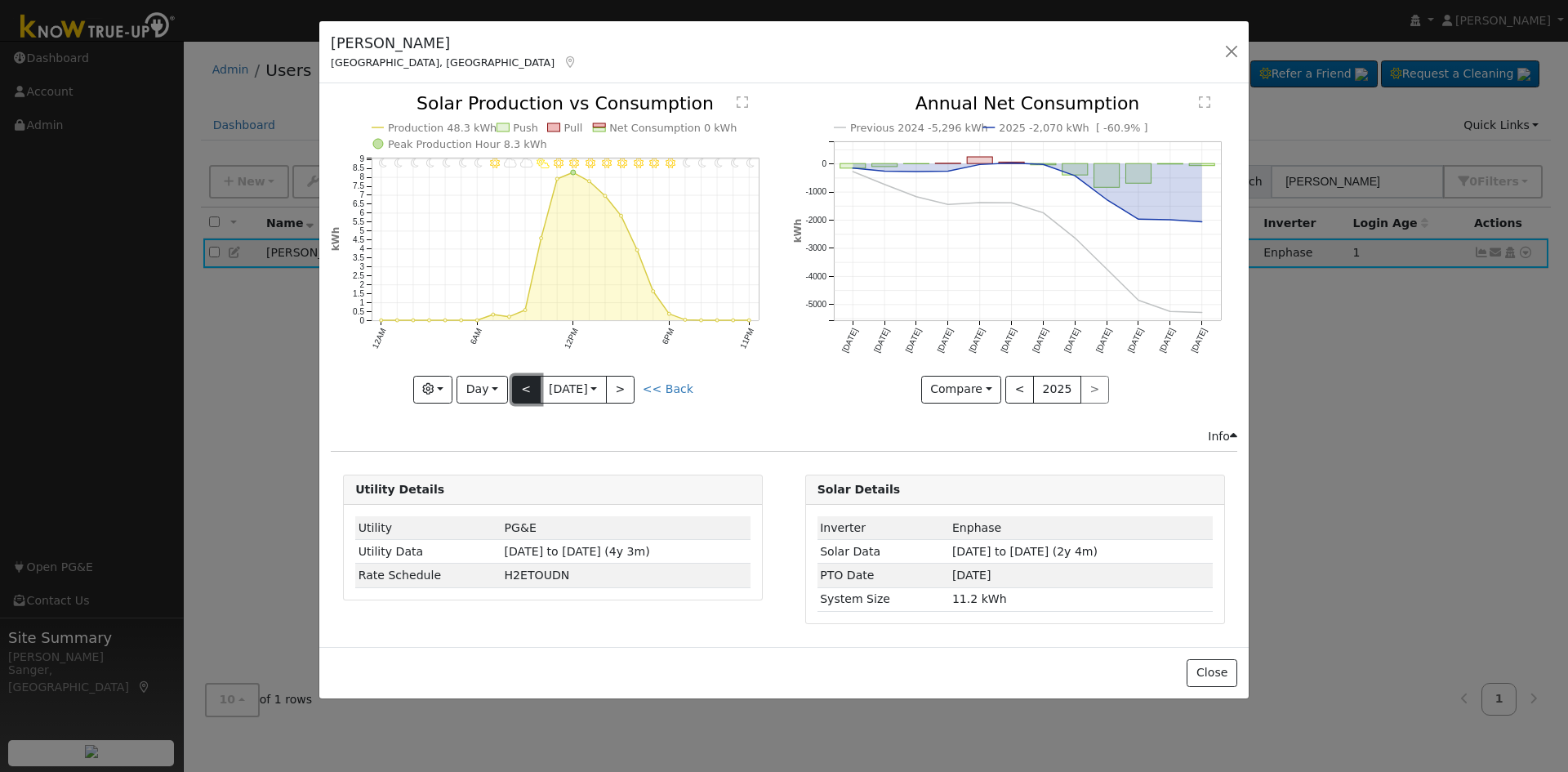
click at [524, 386] on button "<" at bounding box center [526, 390] width 29 height 28
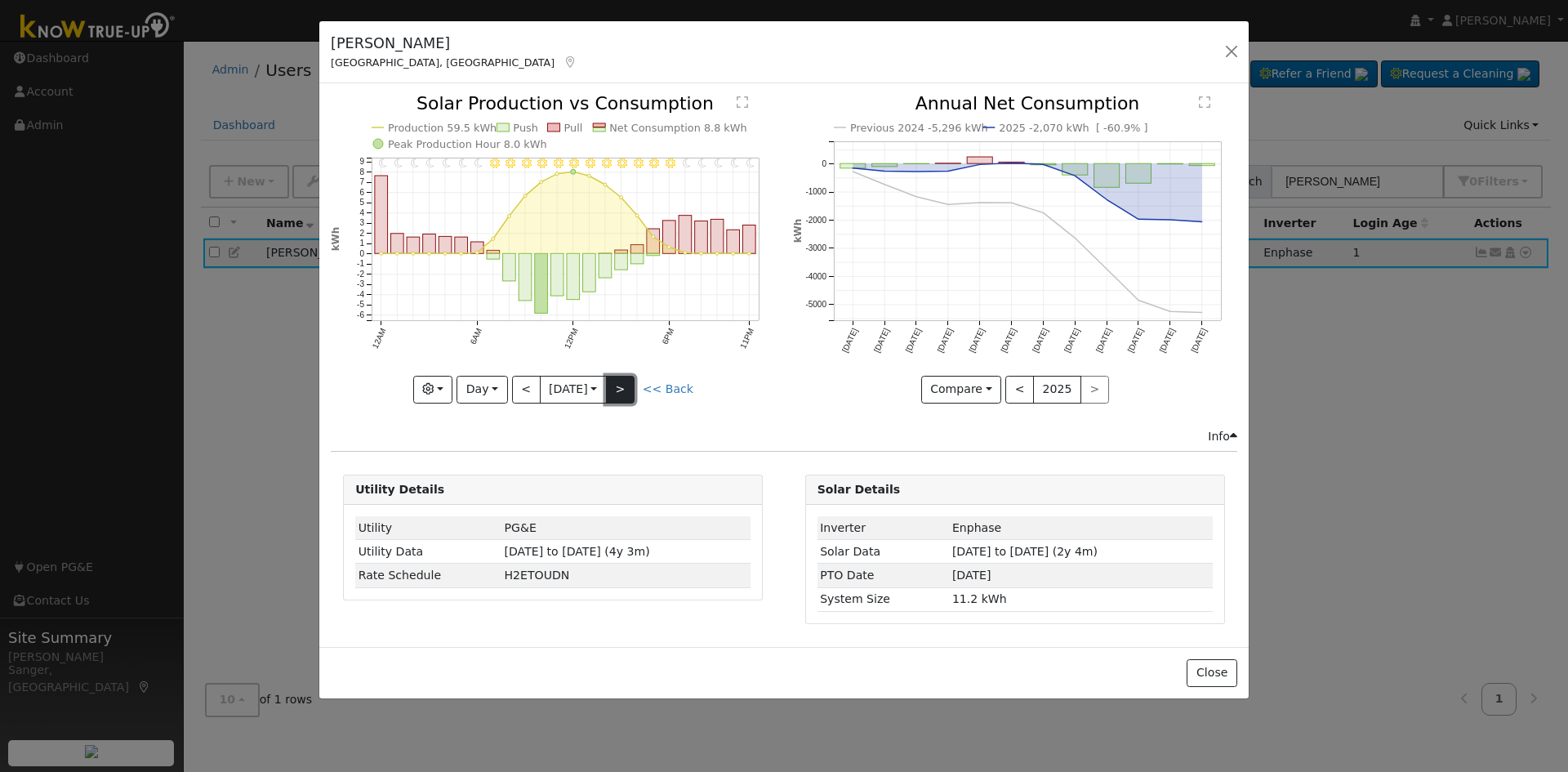
click at [634, 391] on button ">" at bounding box center [620, 390] width 29 height 28
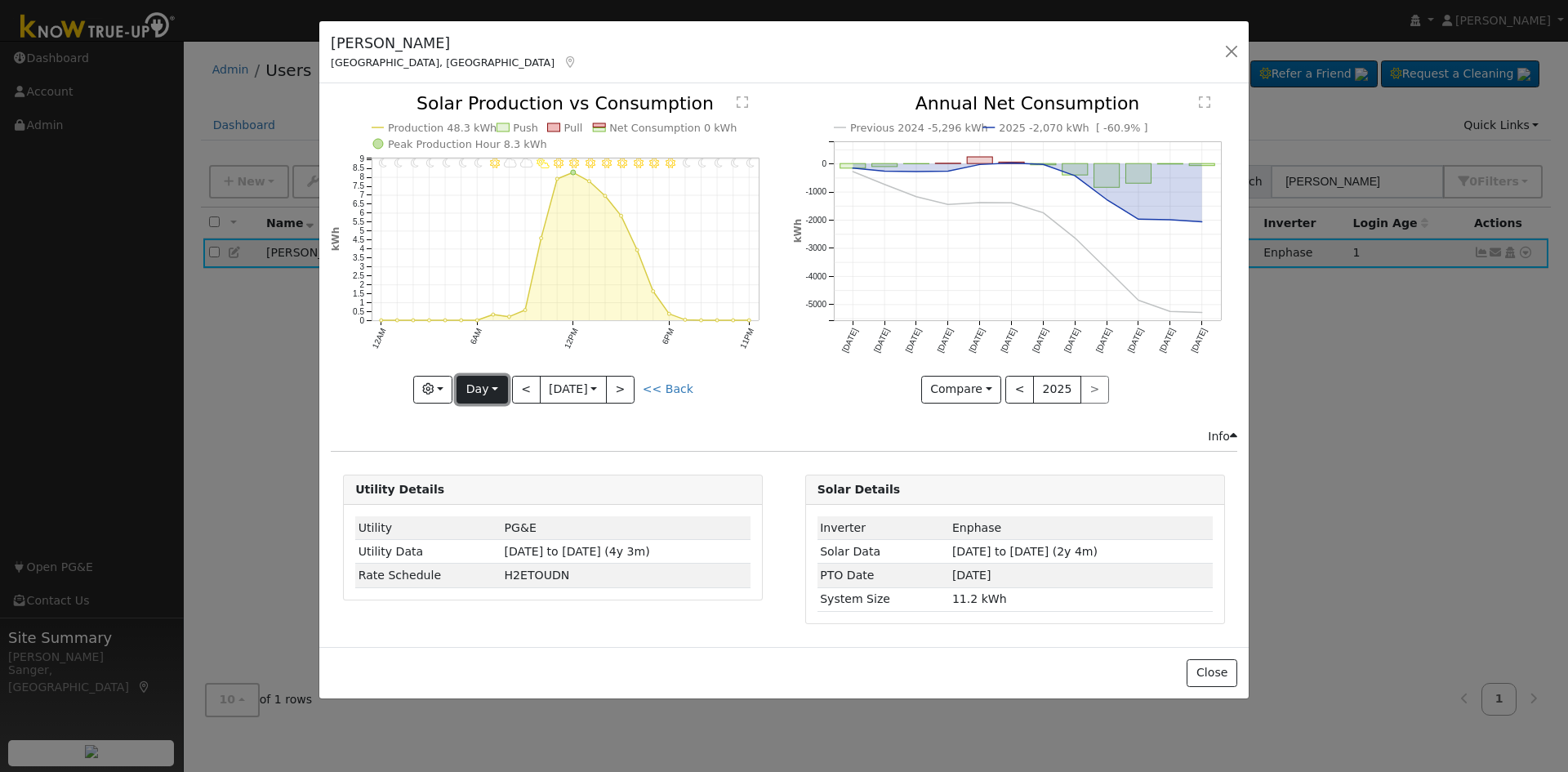
click at [472, 390] on button "Day" at bounding box center [481, 390] width 51 height 28
click at [495, 496] on link "Year" at bounding box center [514, 492] width 113 height 23
type input "[DATE]"
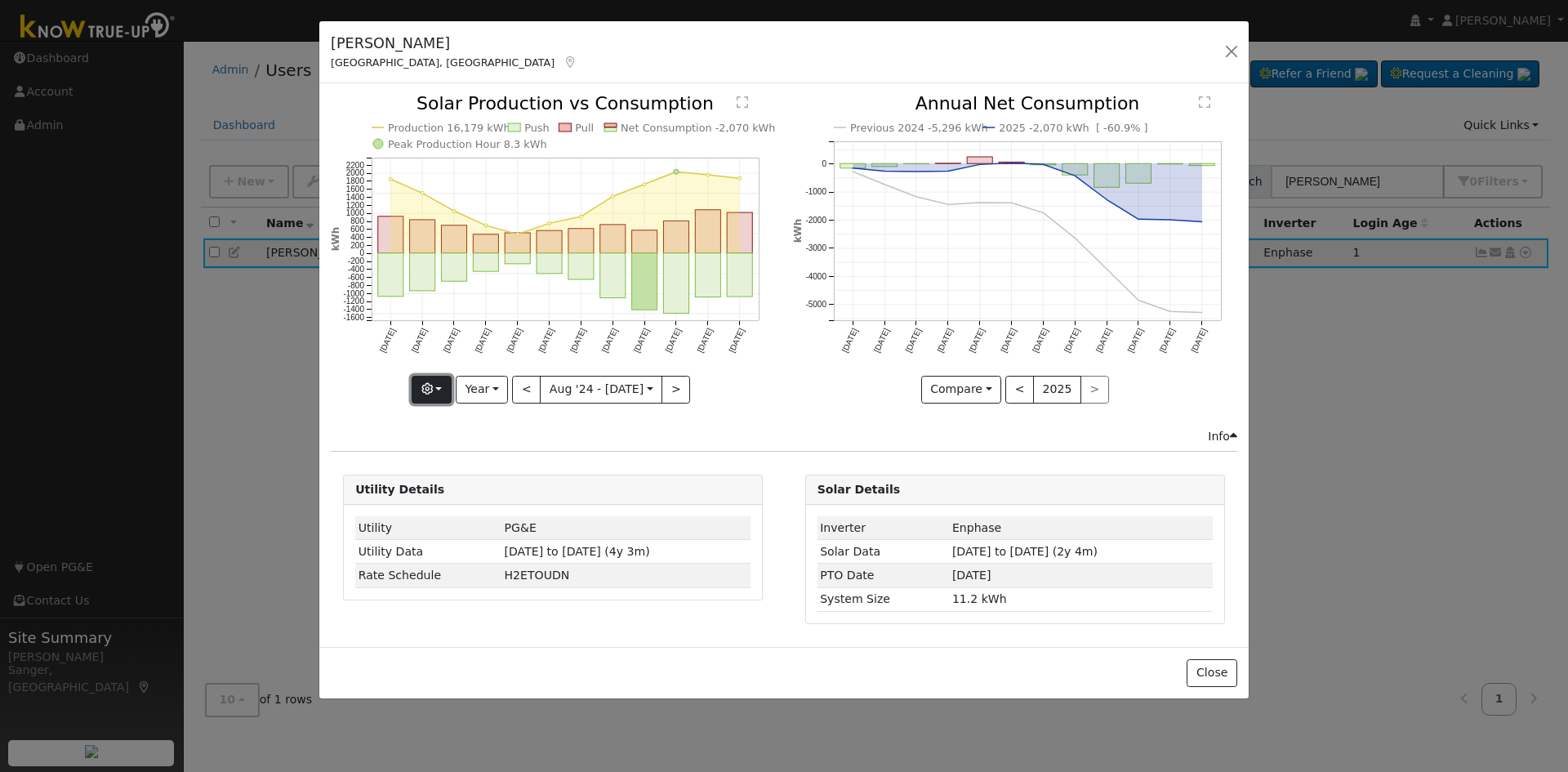
click at [433, 384] on icon "button" at bounding box center [426, 388] width 11 height 11
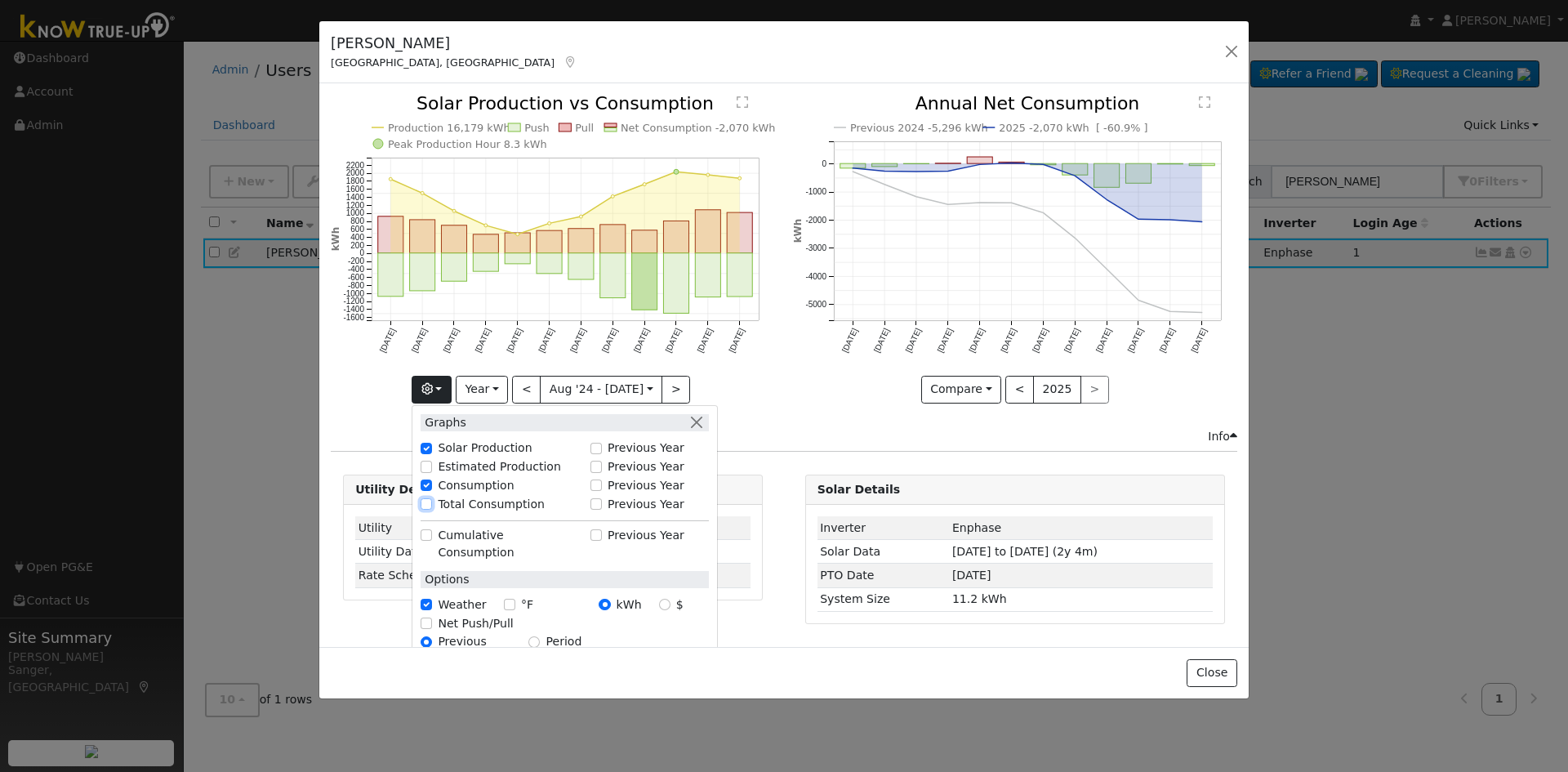
click at [432, 502] on input "Total Consumption" at bounding box center [426, 503] width 11 height 11
checkbox input "true"
click at [813, 402] on div "Compare Compare Previous Current Year < 2025 >" at bounding box center [1014, 390] width 444 height 28
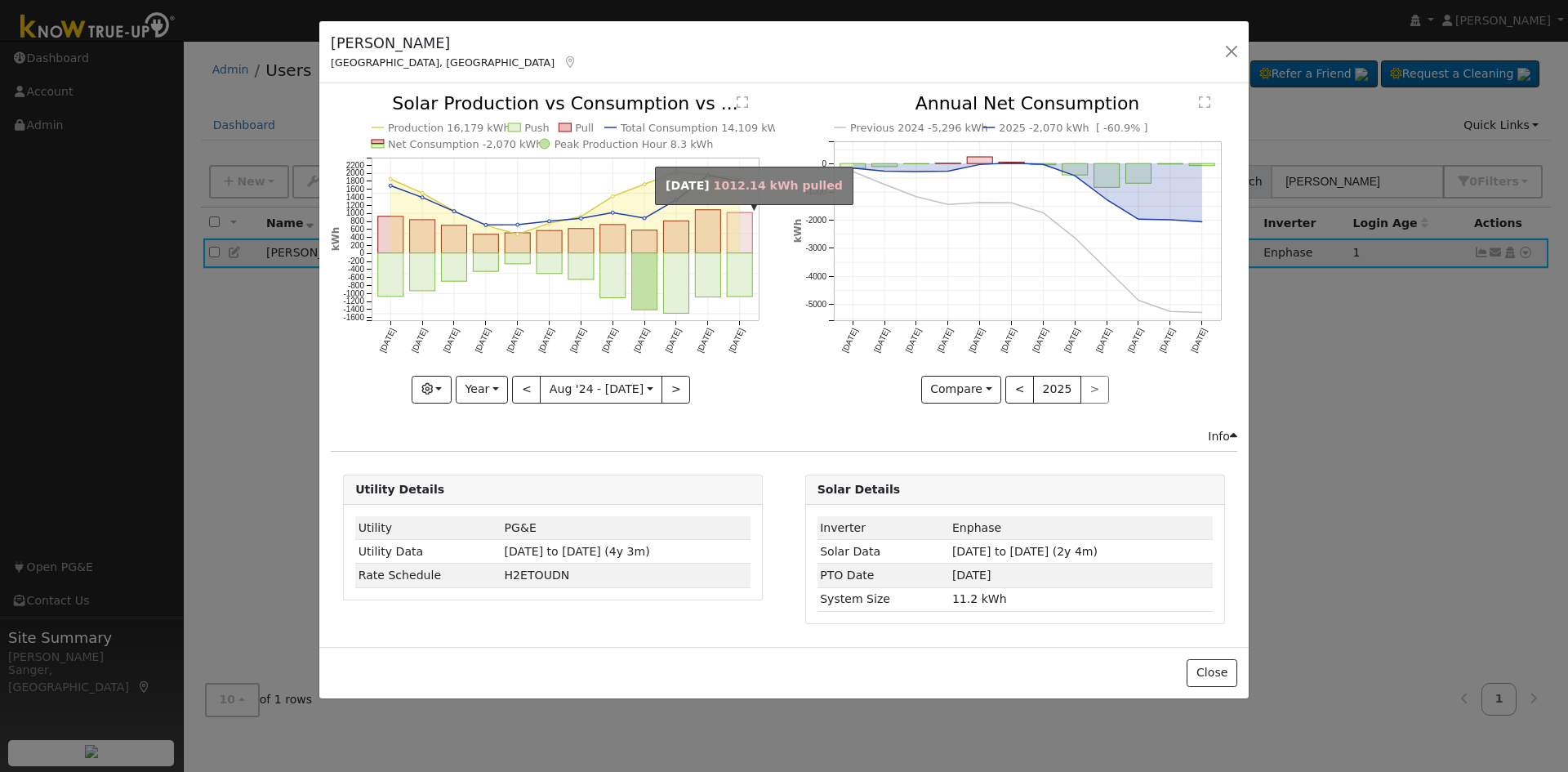
click at [747, 229] on rect "onclick=""" at bounding box center [740, 233] width 25 height 41
type input "[DATE]"
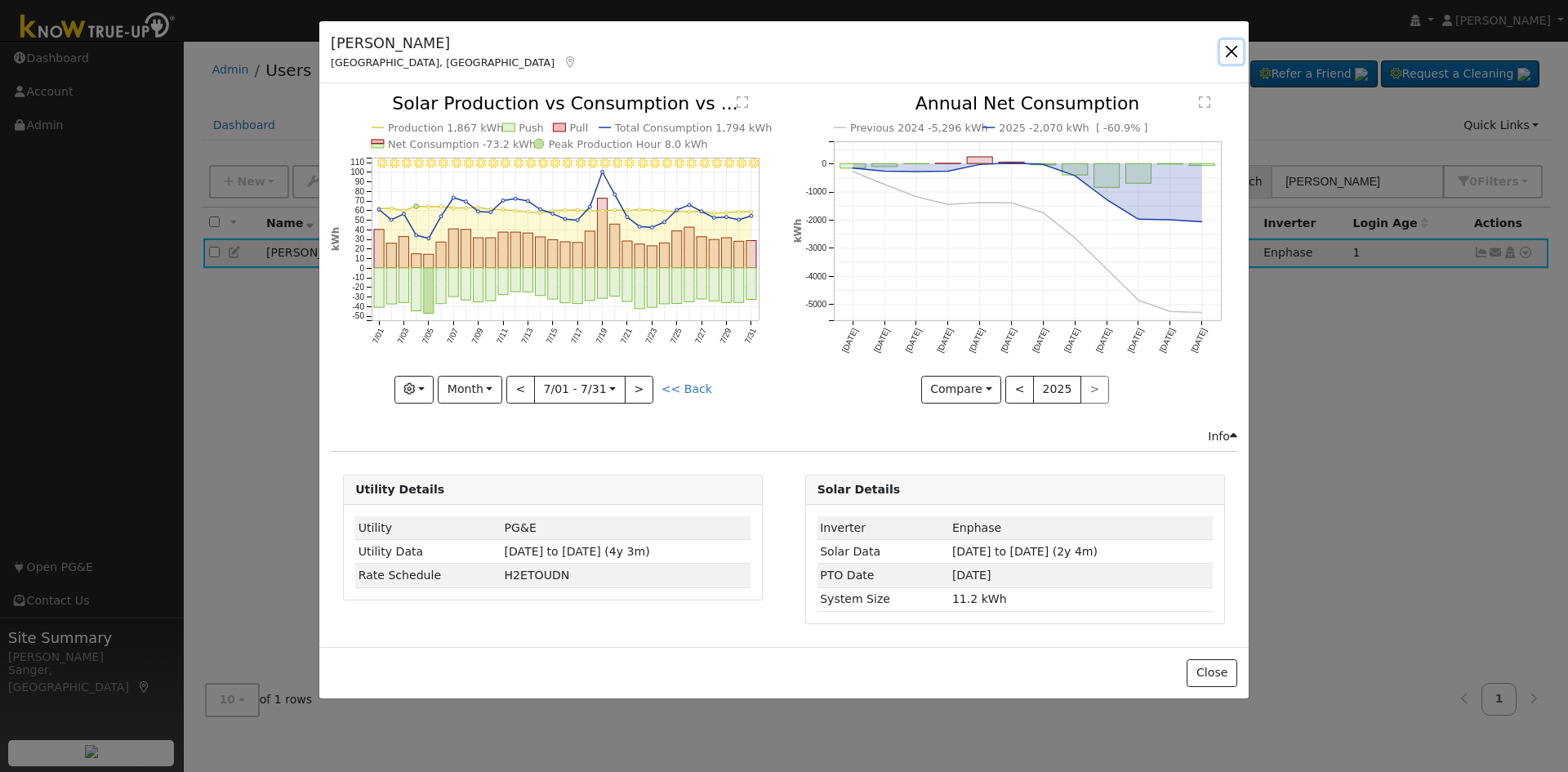
click at [1228, 49] on button "button" at bounding box center [1231, 51] width 23 height 23
